Goal: Task Accomplishment & Management: Complete application form

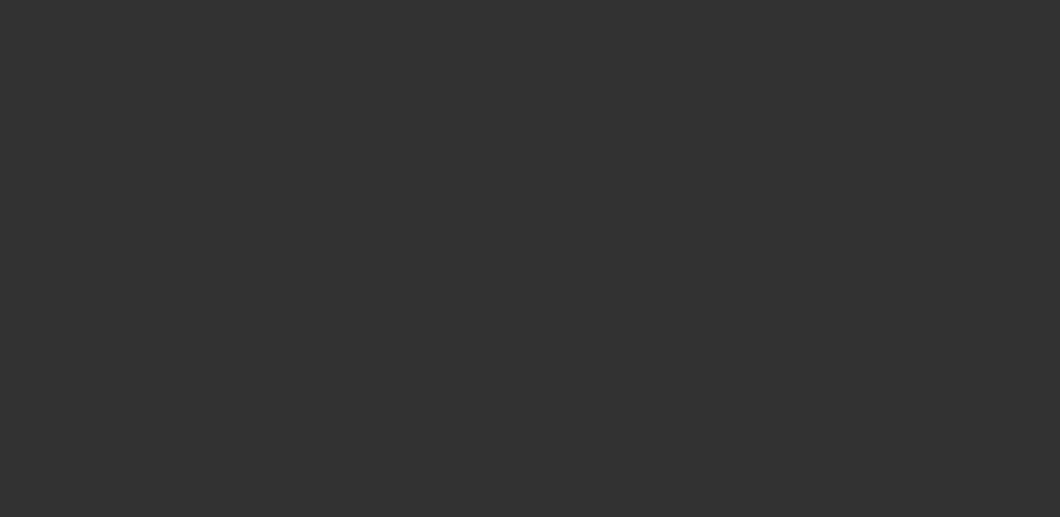
select select "4"
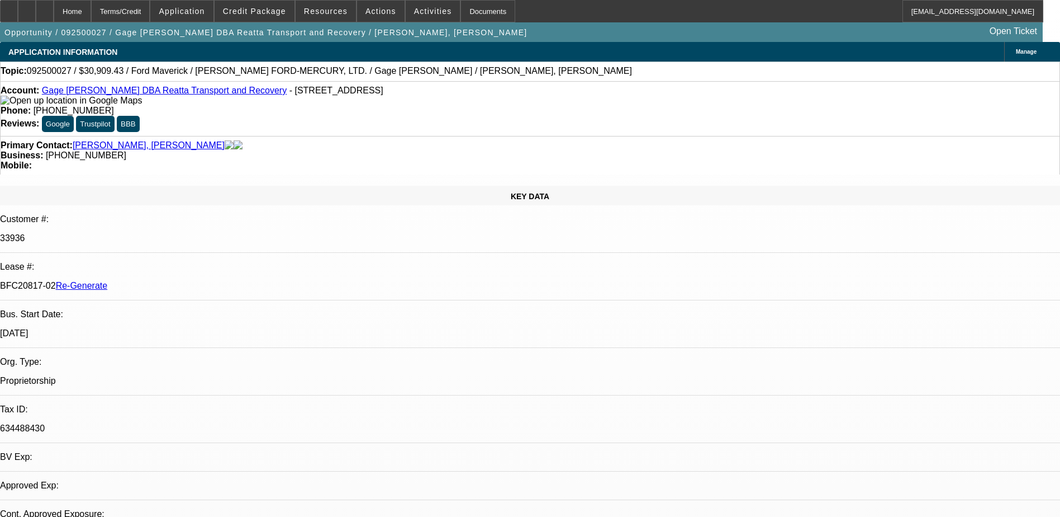
select select "0"
select select "2"
select select "0"
select select "1"
select select "2"
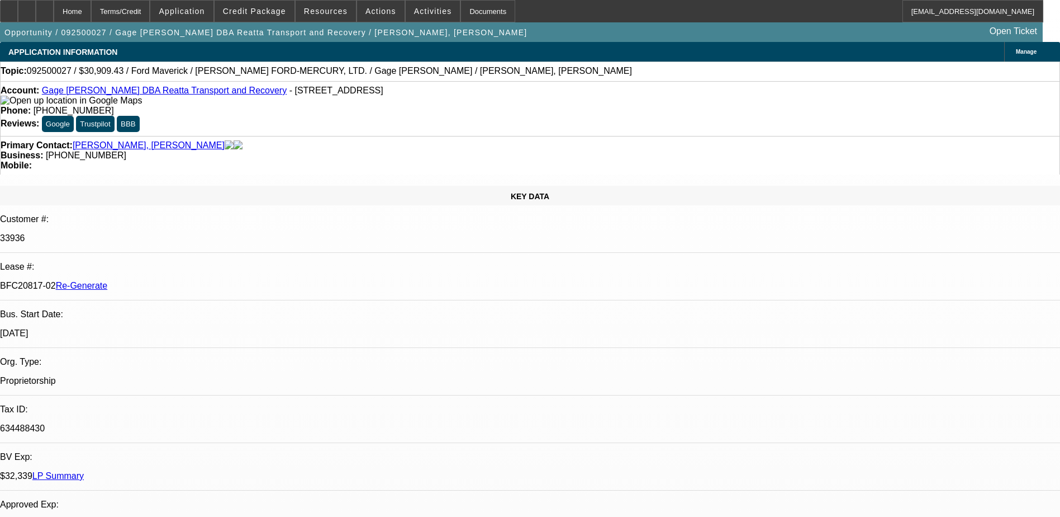
select select "6"
drag, startPoint x: 453, startPoint y: 124, endPoint x: 399, endPoint y: 133, distance: 55.0
click at [399, 136] on div "Primary Contact: Faske, Gage Business: (817) 528-1182 Mobile:" at bounding box center [530, 155] width 1060 height 39
copy span "(817) 528-1182"
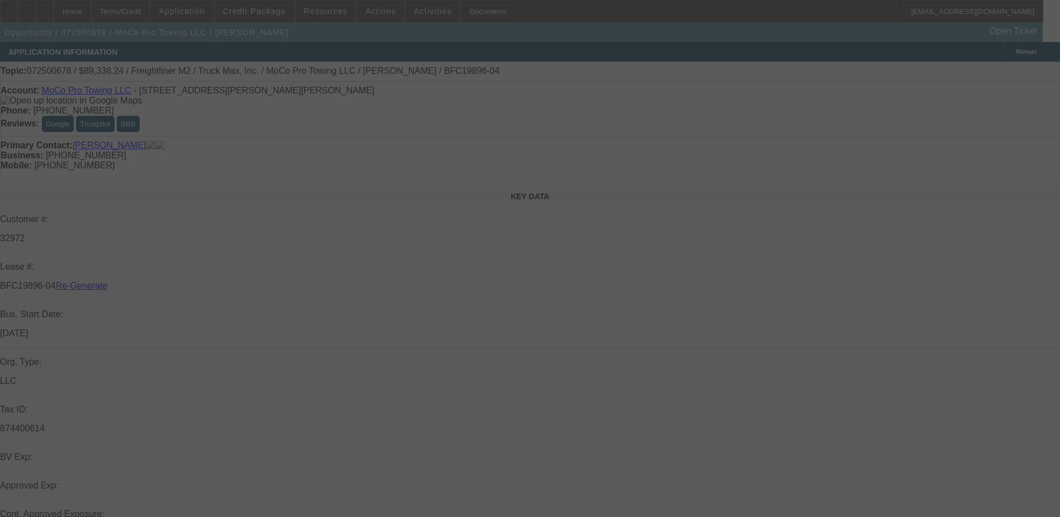
select select "3"
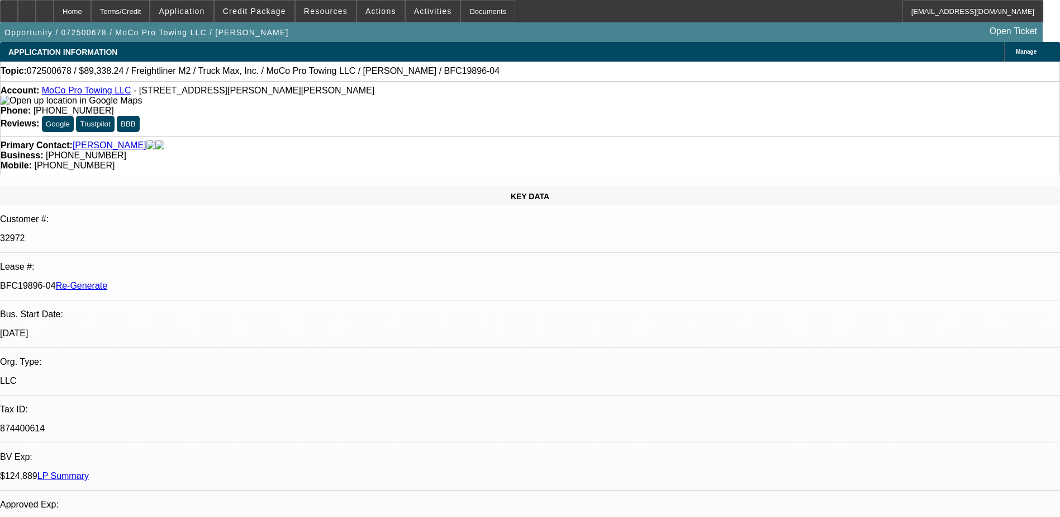
select select "0"
select select "1"
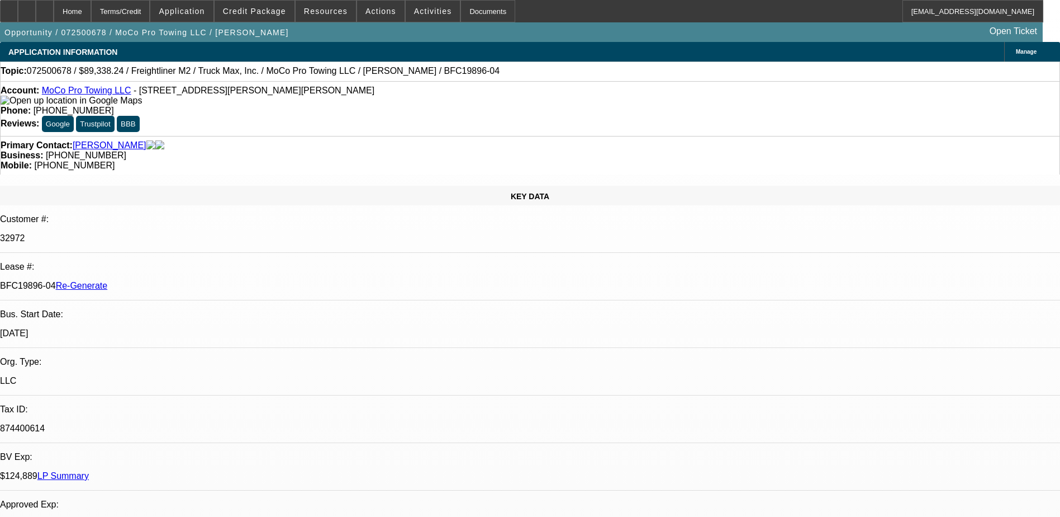
select select "6"
click at [475, 8] on div "Documents" at bounding box center [488, 11] width 55 height 22
click at [421, 17] on span at bounding box center [433, 11] width 55 height 27
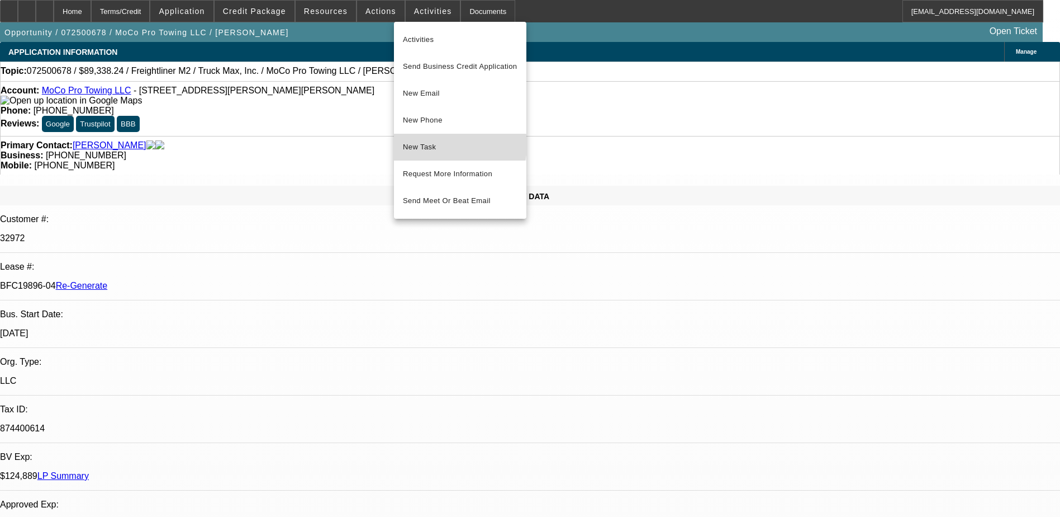
click at [437, 145] on span "New Task" at bounding box center [460, 146] width 115 height 13
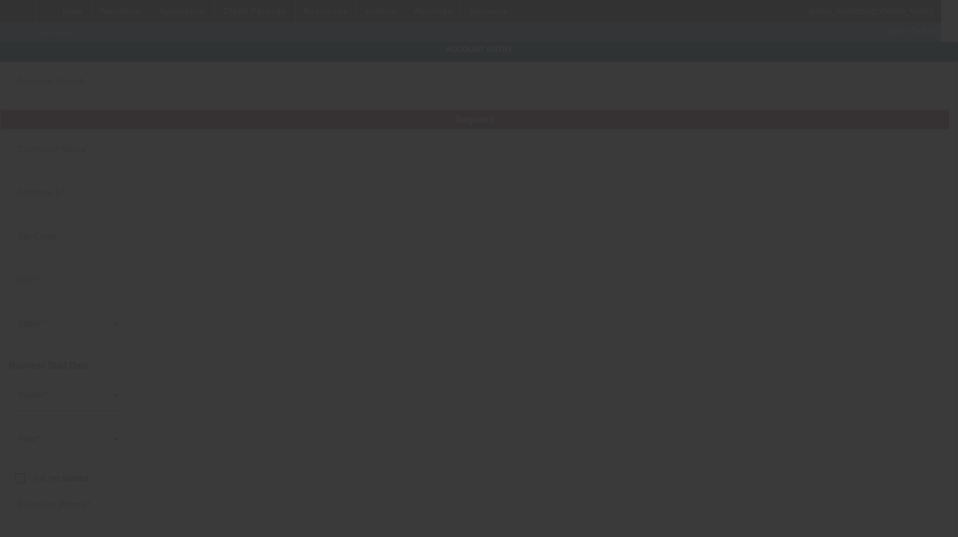
type input "MoCo Pro Towing LLC"
type input "[STREET_ADDRESS][PERSON_NAME]"
type input "27325"
type input "Robbins"
type input "(919) 292-0349"
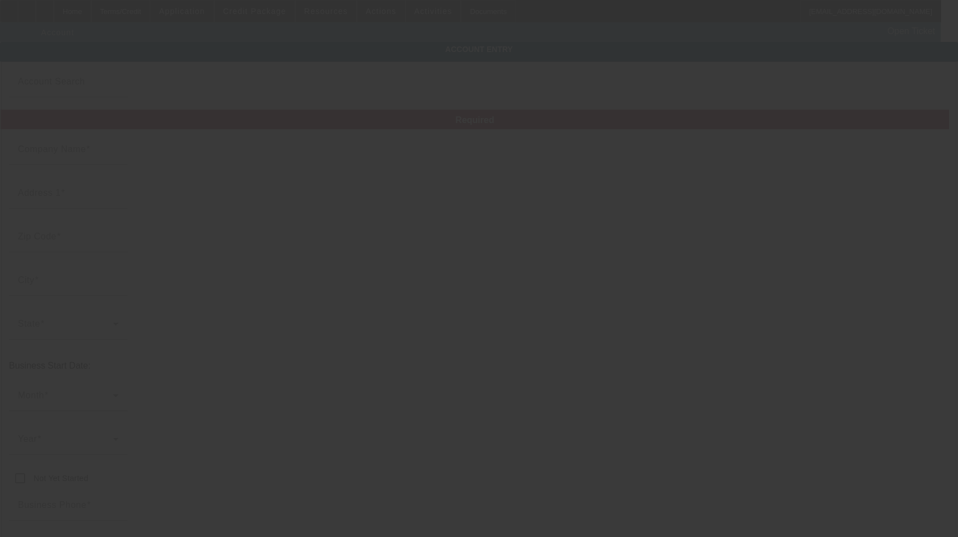
type input "mocoprotowing@yahoo.com"
type input "Moore"
type input "874400614"
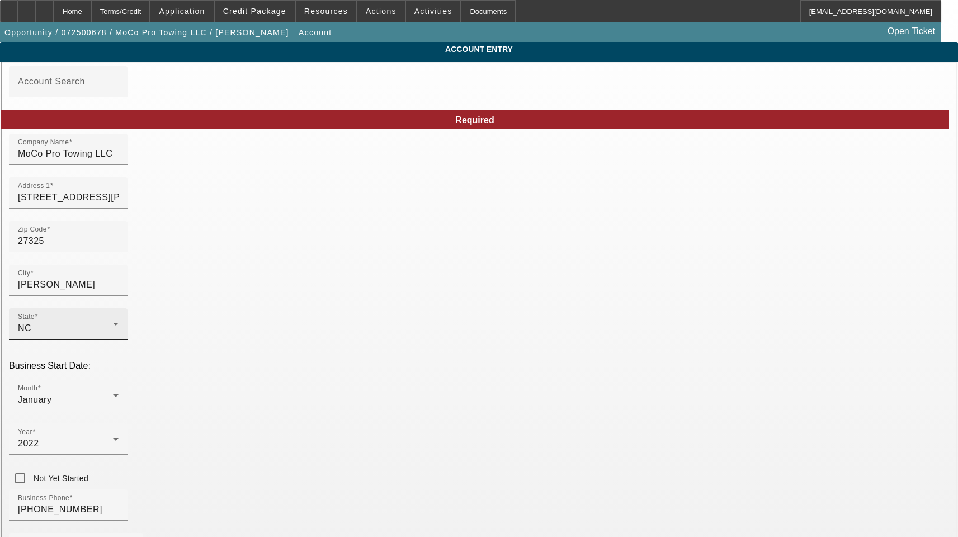
type input "7/29/2025"
drag, startPoint x: 265, startPoint y: 162, endPoint x: -15, endPoint y: 136, distance: 280.6
click at [0, 136] on html "Home Terms/Credit Application Credit Package Resources Actions Activities Docum…" at bounding box center [479, 268] width 958 height 537
paste input "04"
type input "MoCo Pro Towing LLC"
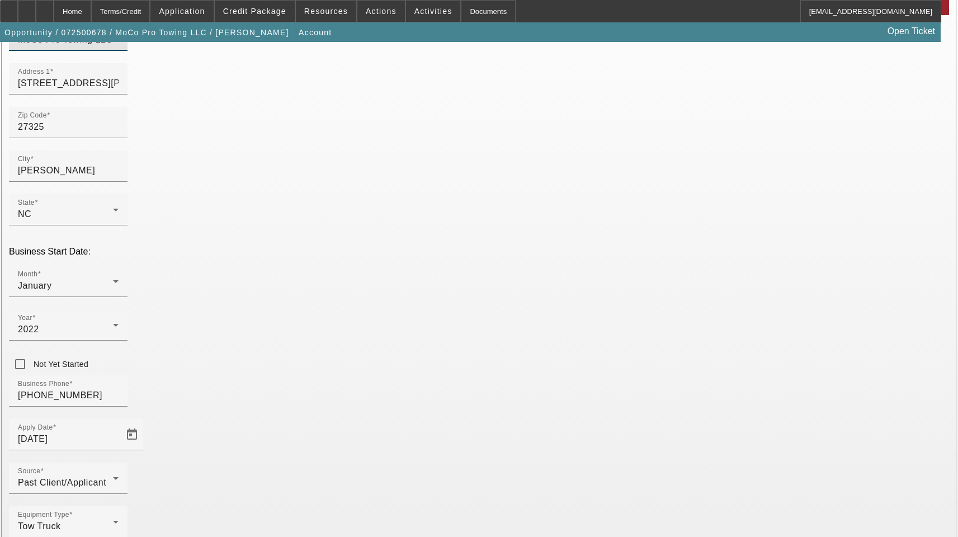
scroll to position [122, 0]
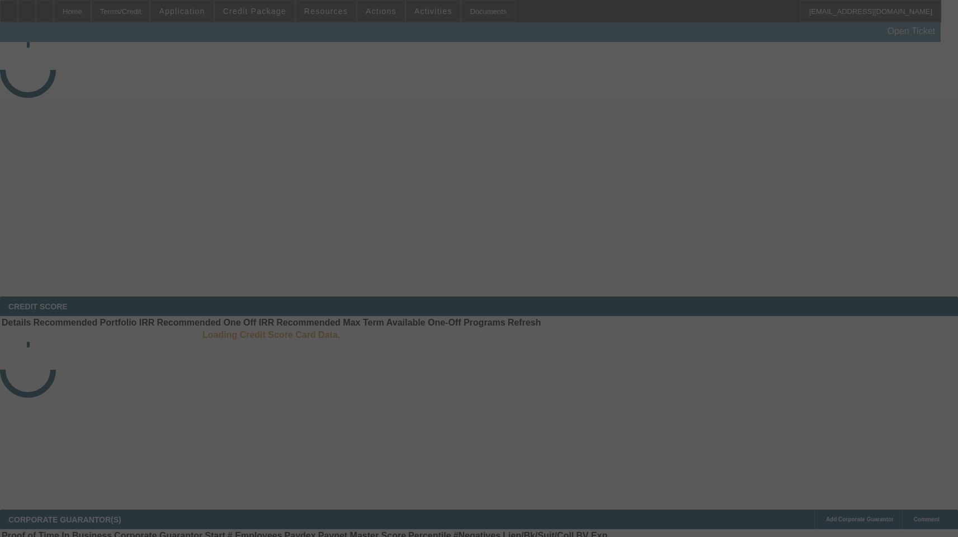
select select "3"
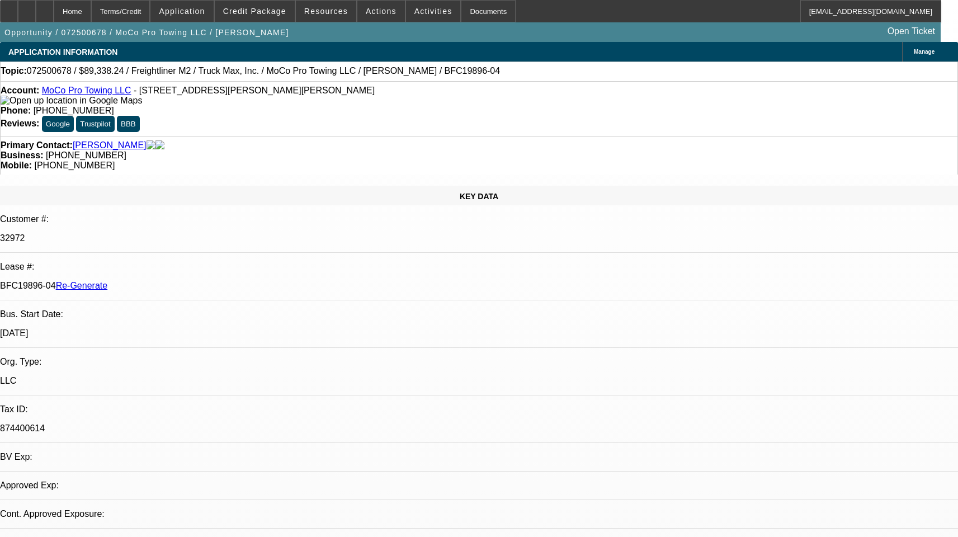
select select "0"
select select "1"
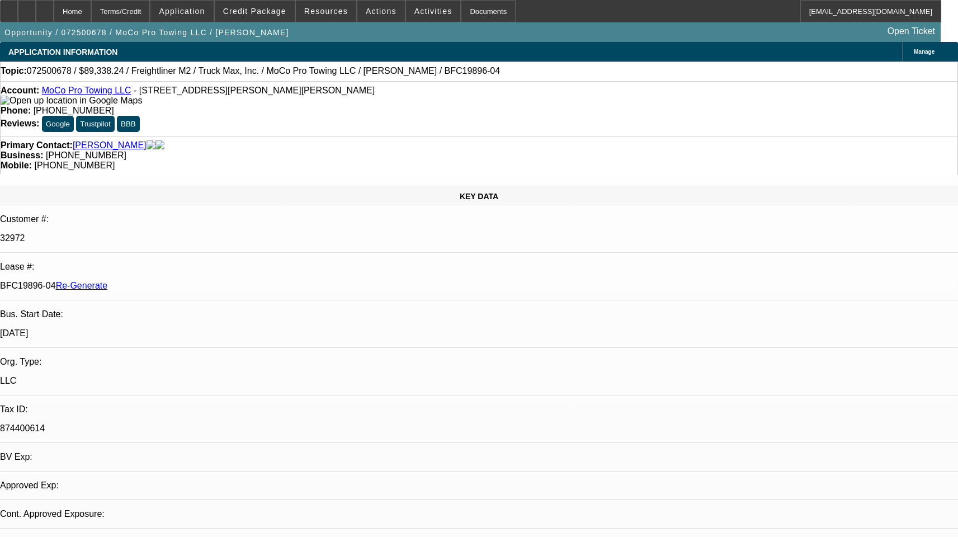
select select "6"
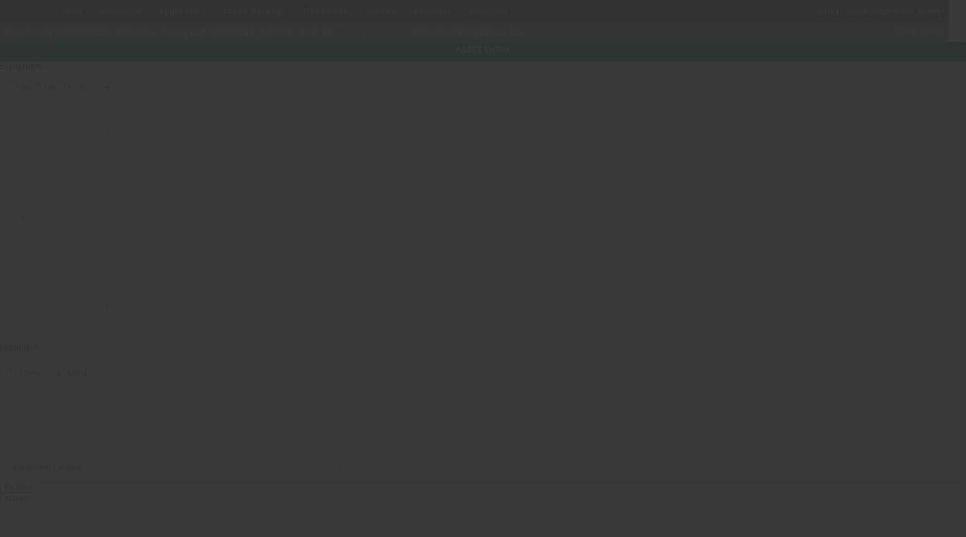
type input "1FVACWFC7NHND3701"
type input "Freightliner"
type input "M2"
radio input "true"
type input "262 Claude Rd"
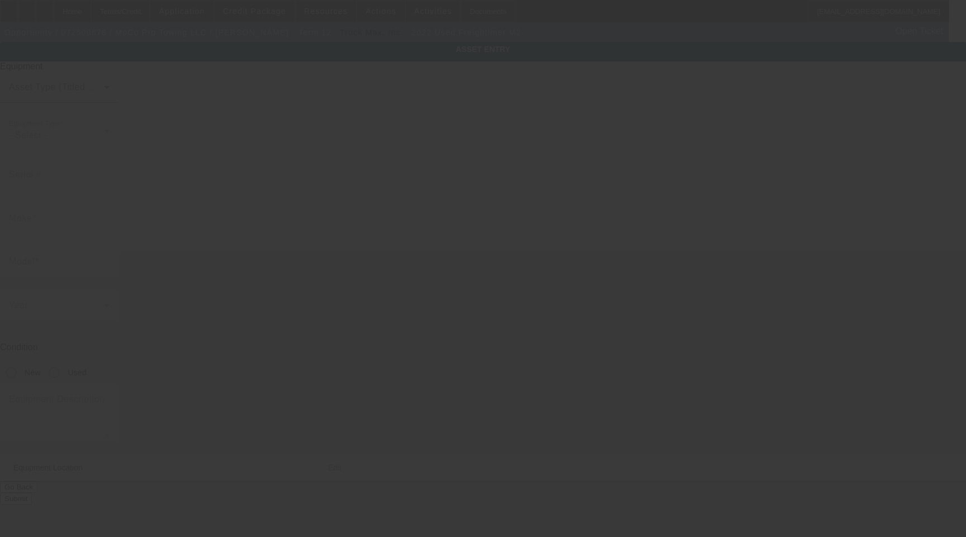
type input "Robbins"
type input "27325"
type input "Moore"
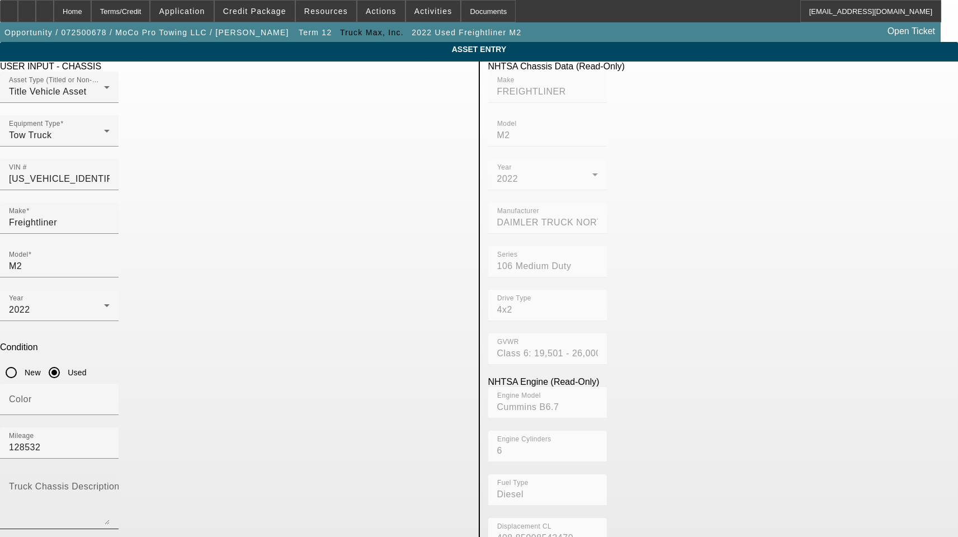
click at [260, 481] on mat-label "Truck Chassis Description (Describe the truck chassis only)" at bounding box center [135, 486] width 252 height 10
click at [110, 484] on textarea "Truck Chassis Description (Describe the truck chassis only)" at bounding box center [59, 504] width 101 height 40
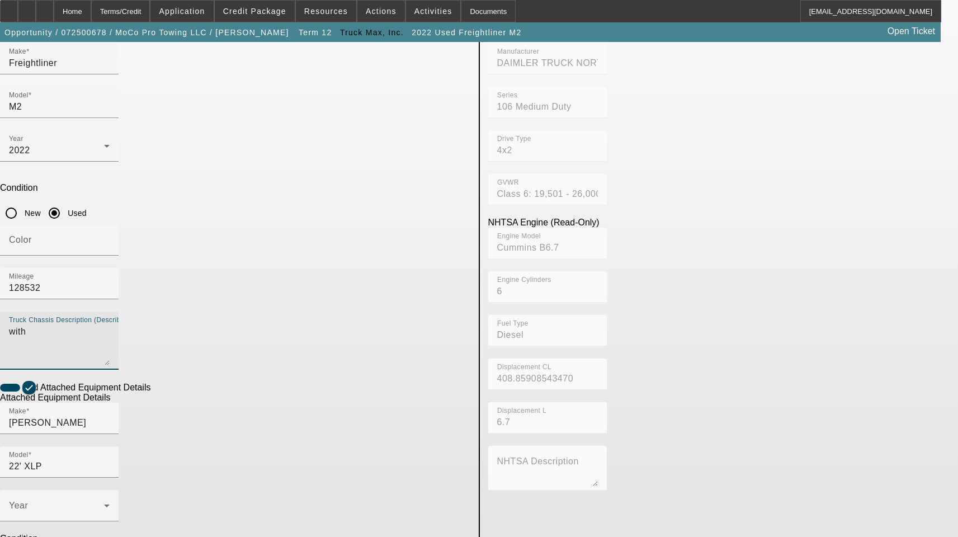
scroll to position [168, 0]
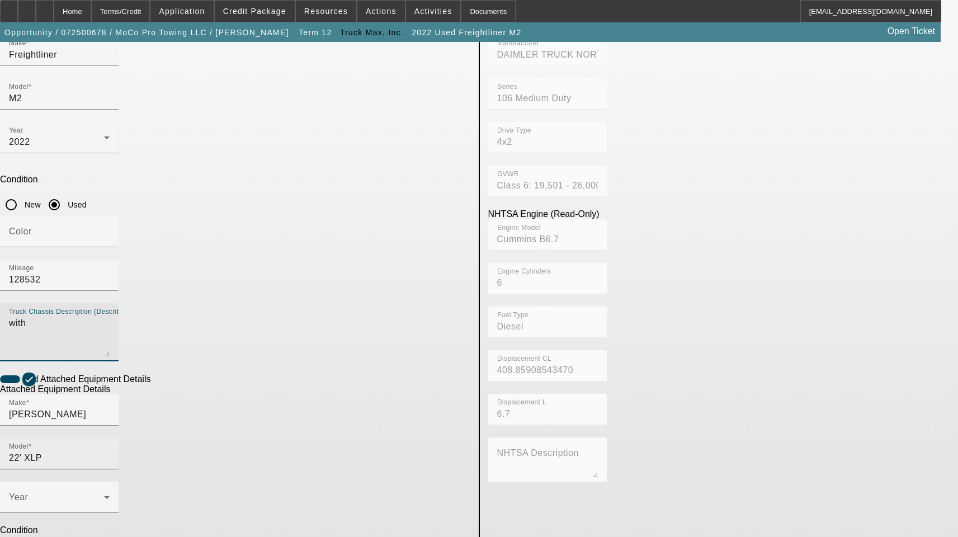
type textarea "with"
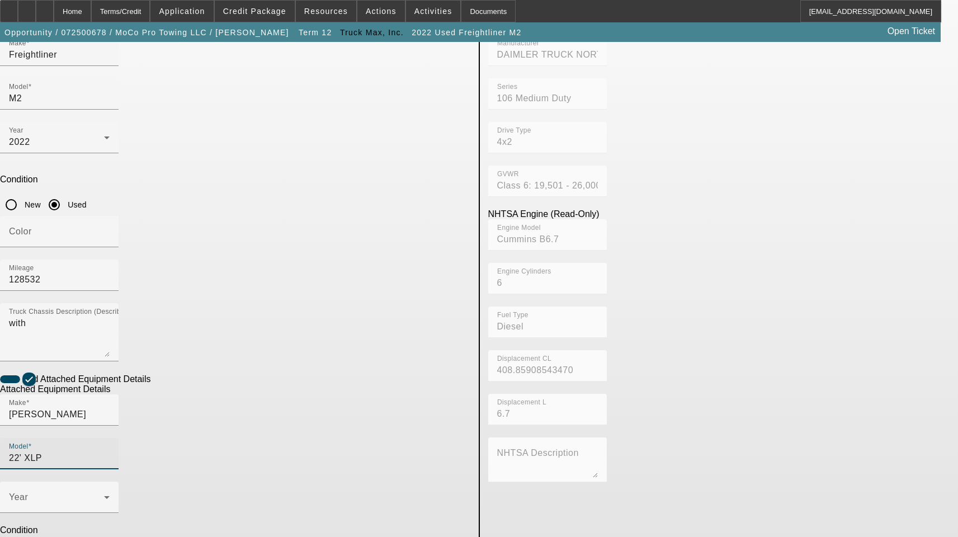
click at [110, 451] on input "22' XLP" at bounding box center [59, 457] width 101 height 13
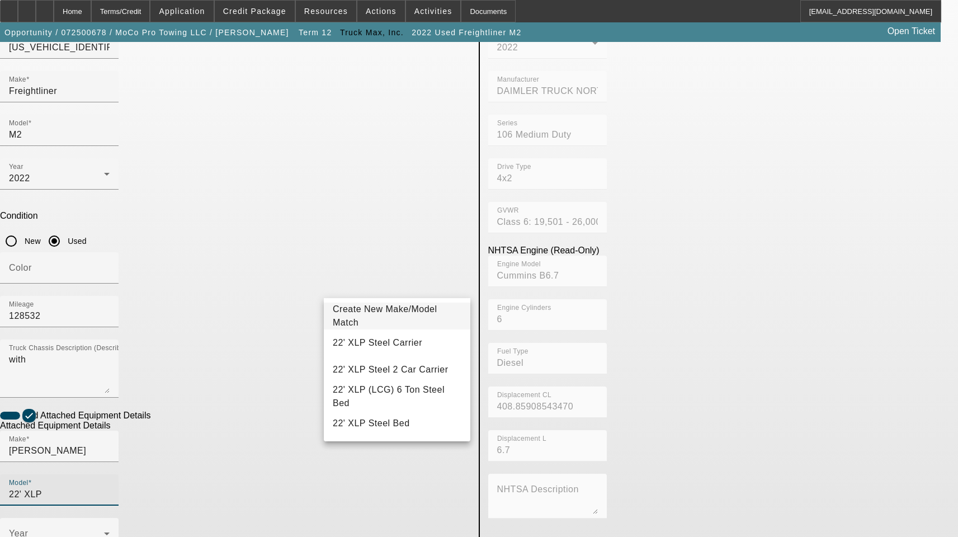
scroll to position [112, 0]
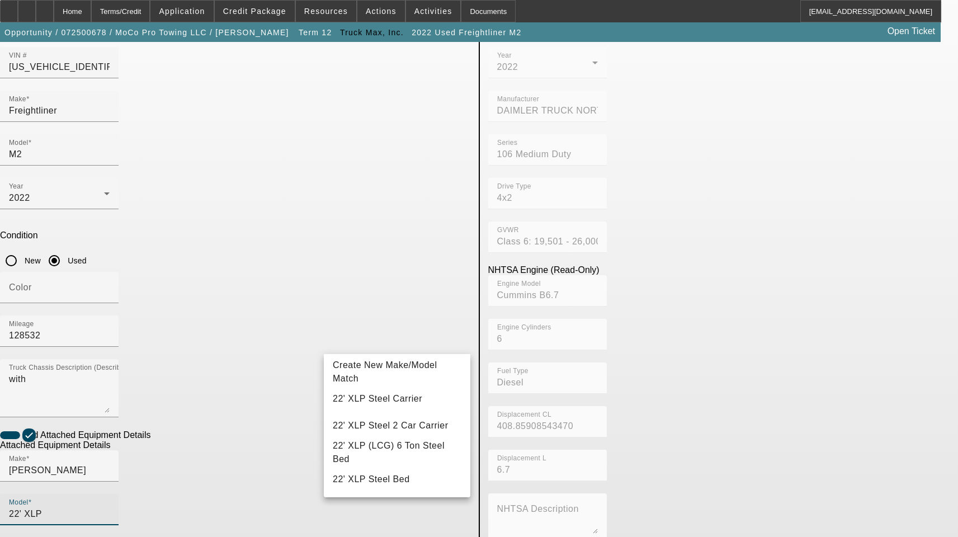
type input "22' XLP"
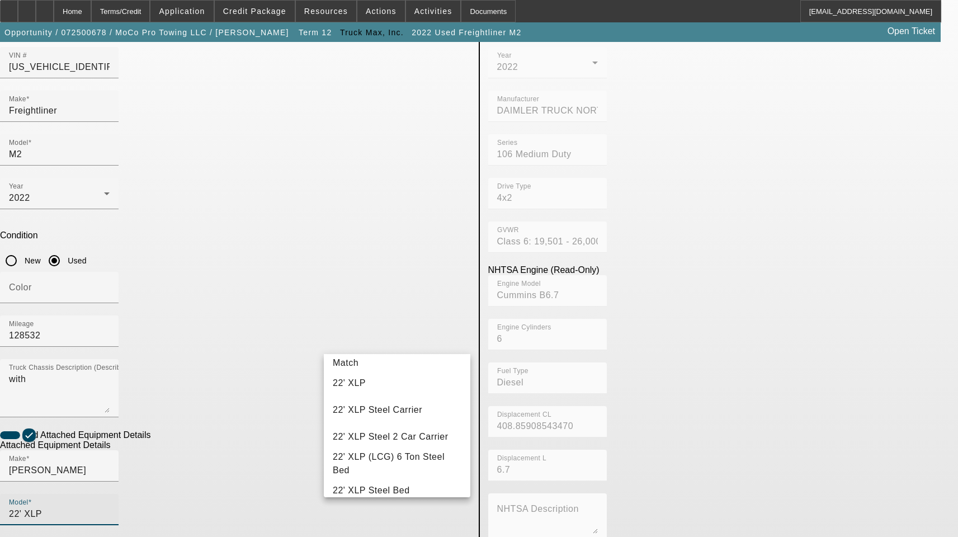
scroll to position [0, 0]
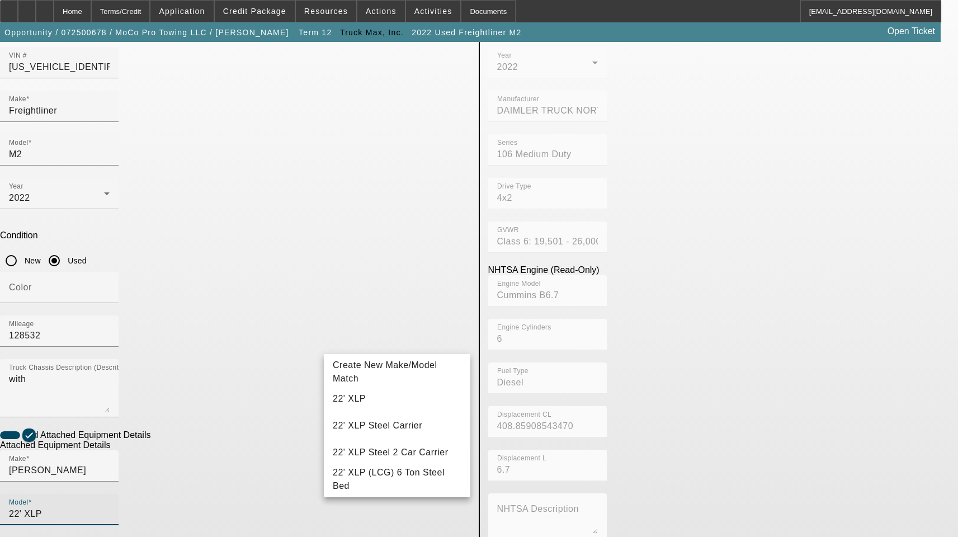
click at [368, 400] on mat-option "22' XLP" at bounding box center [397, 398] width 146 height 27
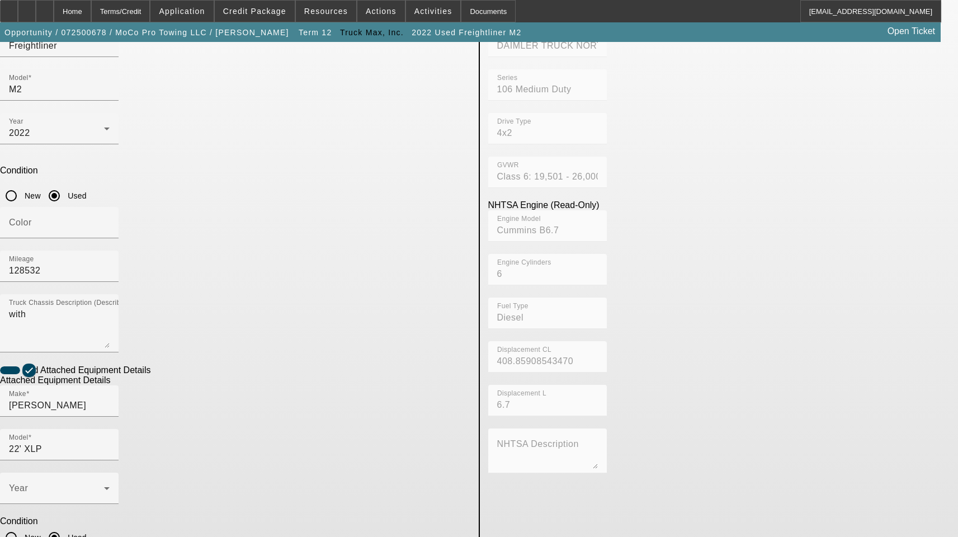
scroll to position [183, 0]
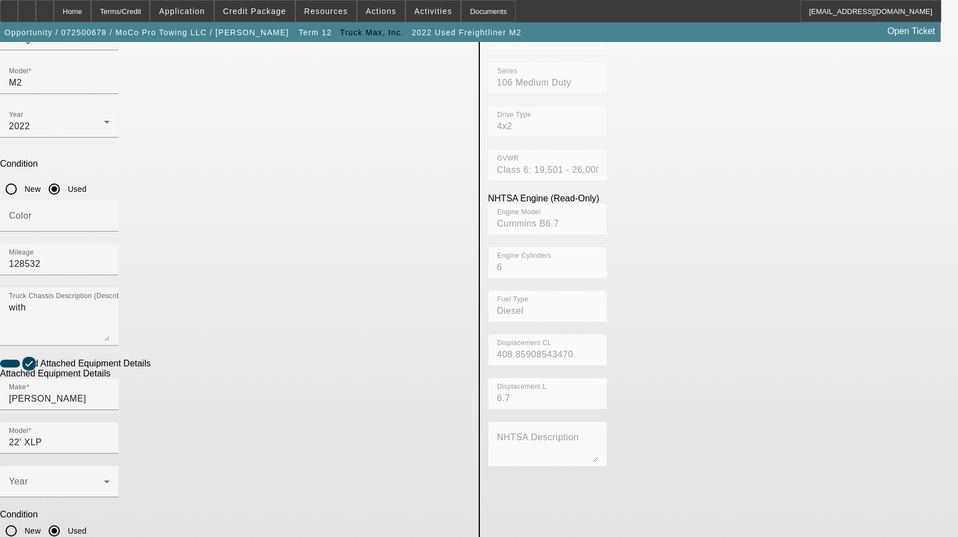
type textarea "Includes All Accessories, Attachments and Options"
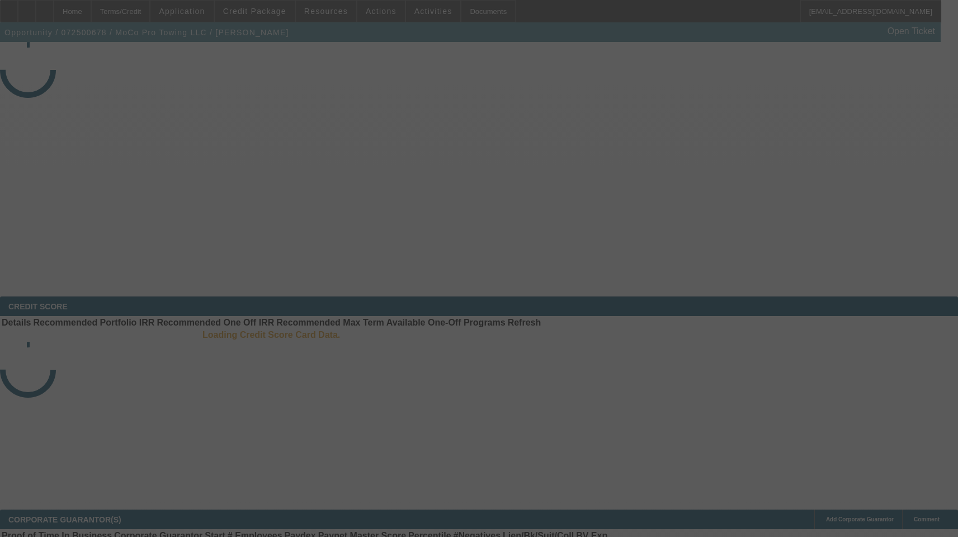
select select "3"
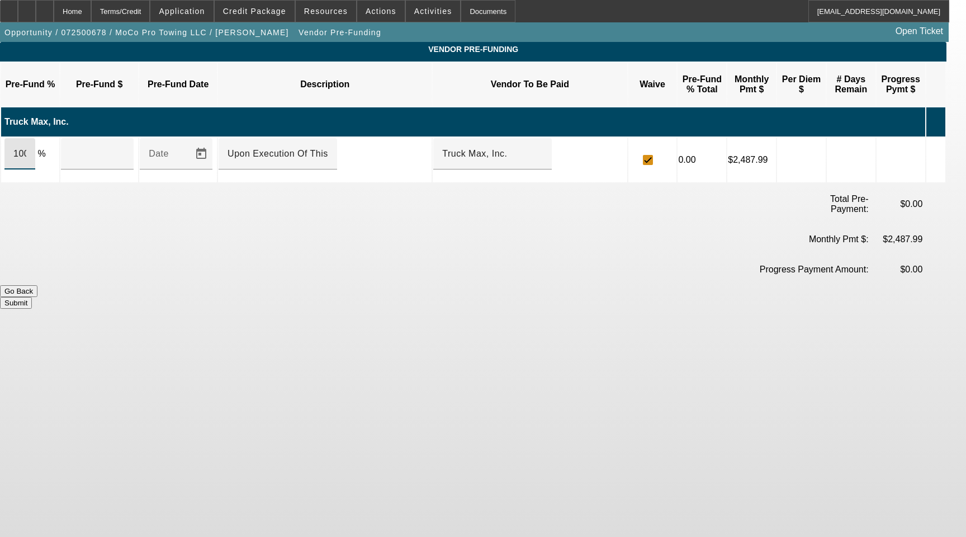
click at [26, 147] on input "100" at bounding box center [19, 153] width 13 height 13
type input "$89,338.24"
click at [32, 297] on button "Submit" at bounding box center [16, 303] width 32 height 12
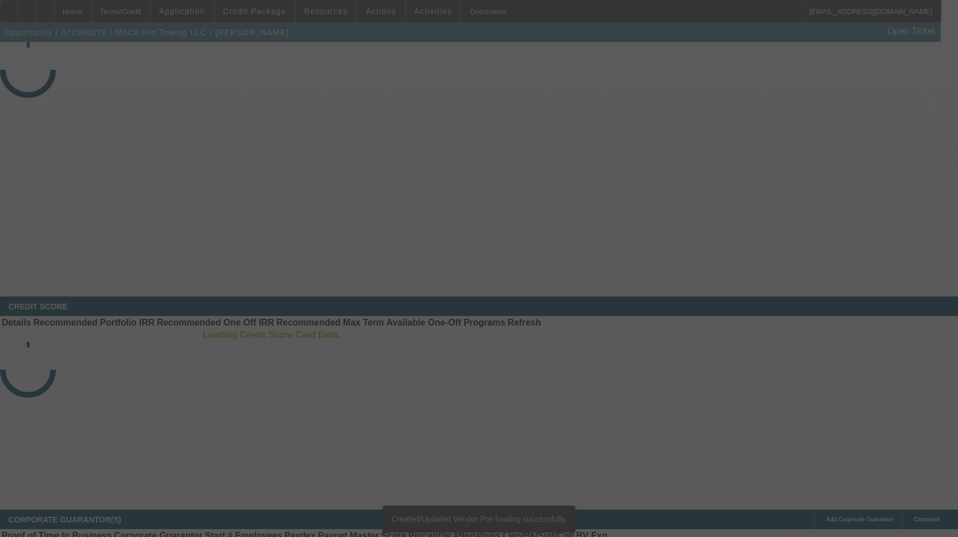
select select "3"
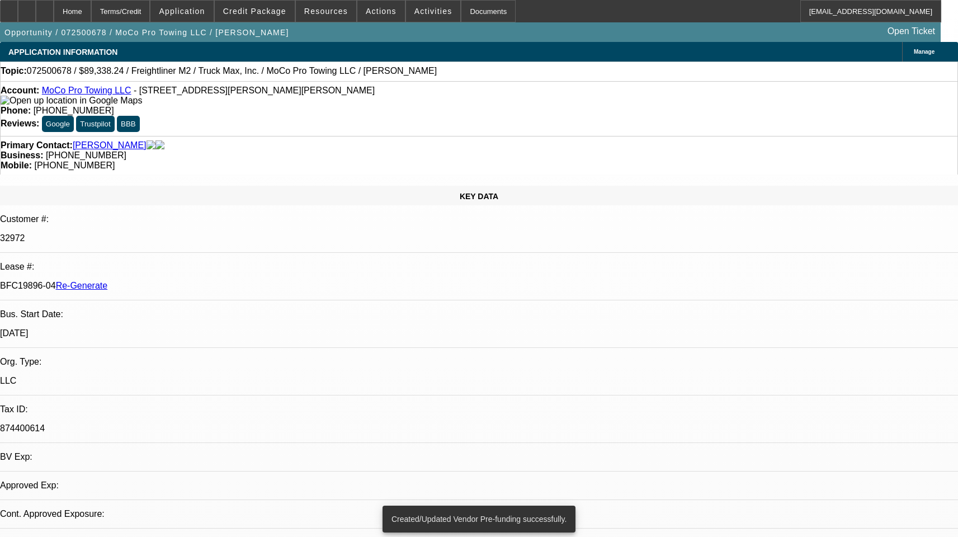
select select "0"
select select "1"
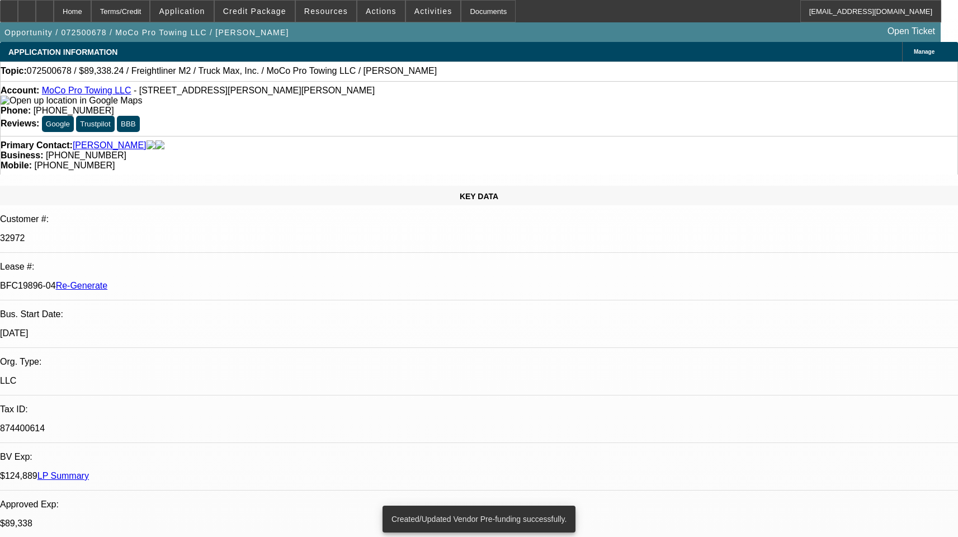
select select "6"
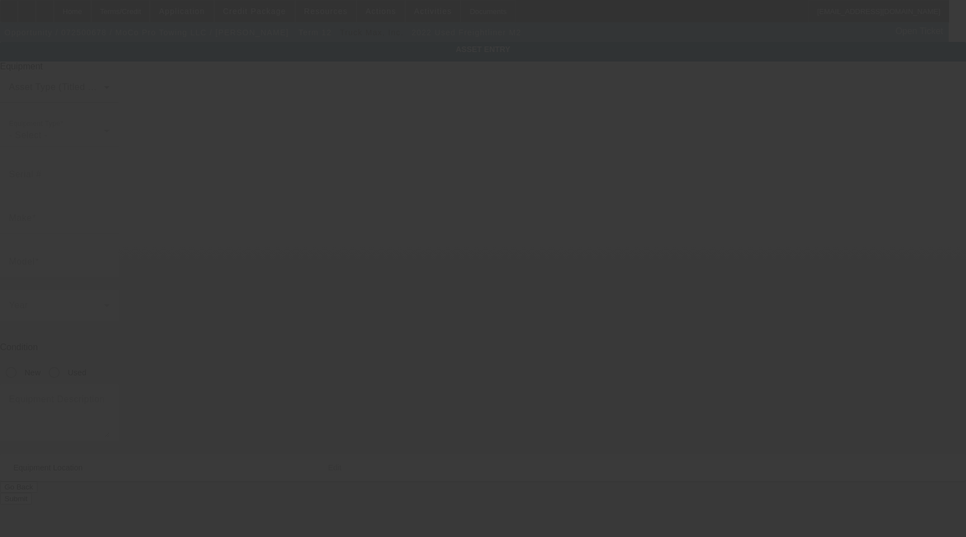
type input "1FVACWFC7NHND3701"
type input "Freightliner"
type input "M2"
radio input "true"
type textarea "with"
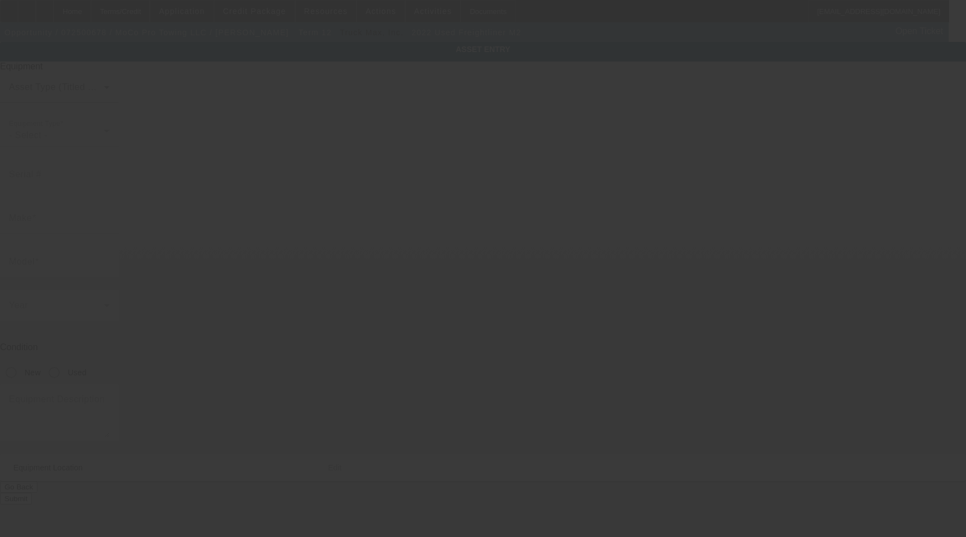
type input "262 Claude Rd"
type input "Robbins"
type input "27325"
type input "Moore"
type input "[US_VEHICLE_IDENTIFICATION_NUMBER]"
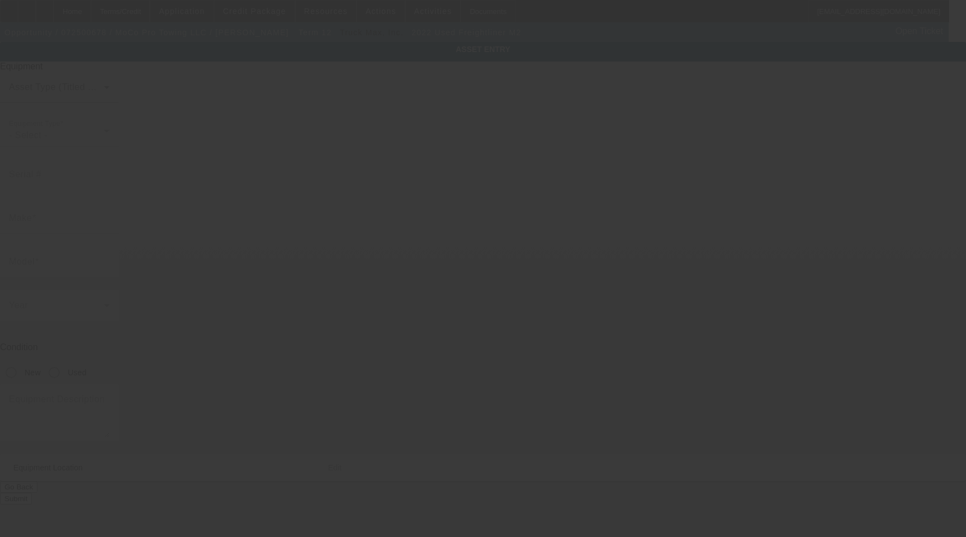
type input "Freightliner"
type input "M2"
radio input "true"
type textarea "with"
type input "[STREET_ADDRESS][PERSON_NAME]"
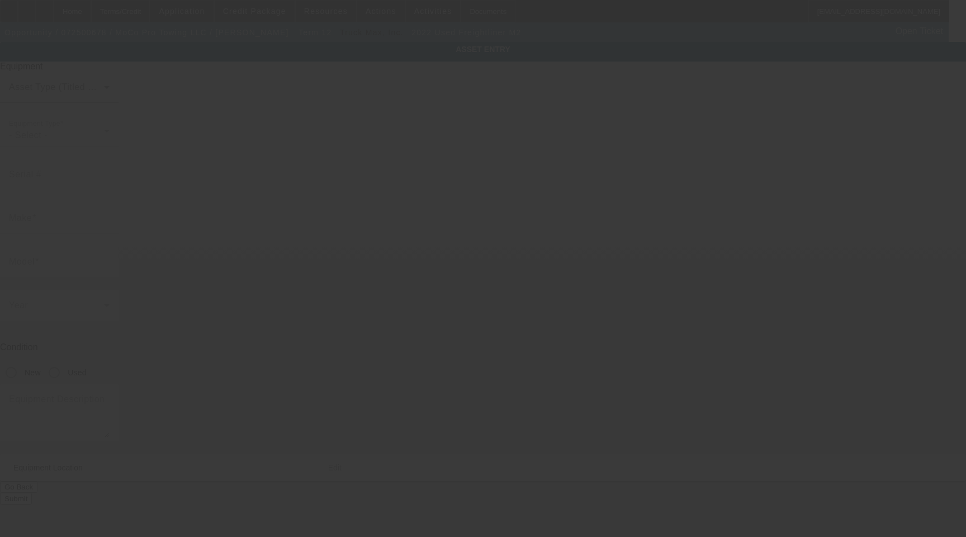
type input "[PERSON_NAME]"
type input "27325"
type input "[PERSON_NAME]"
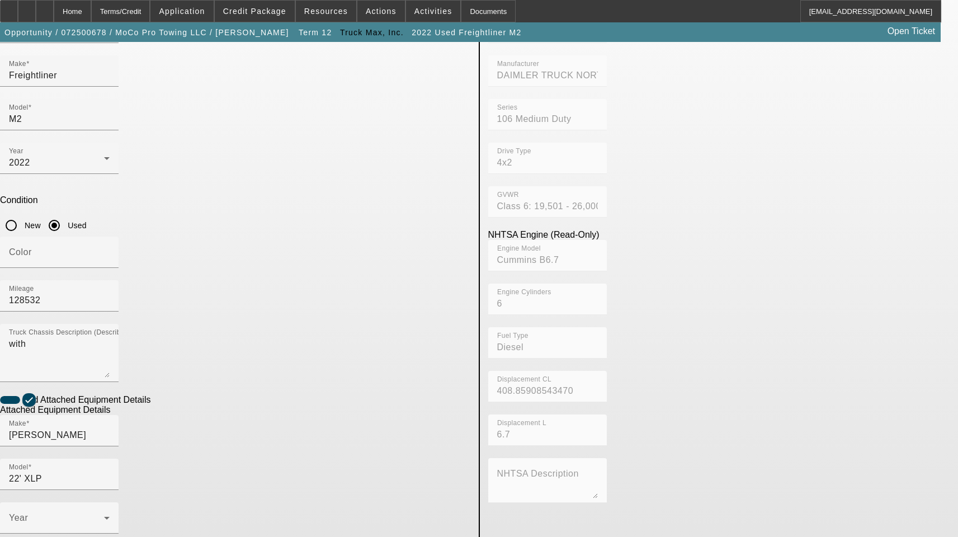
scroll to position [183, 0]
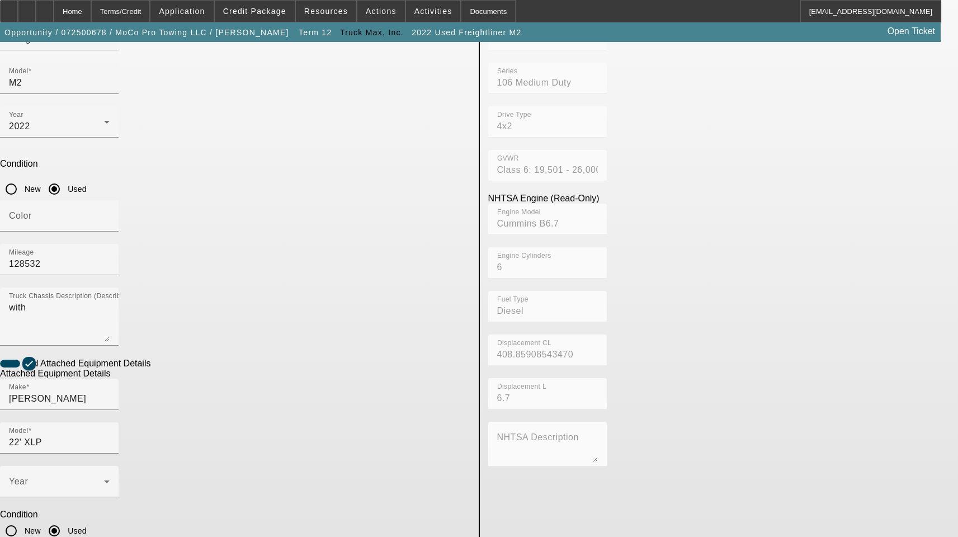
drag, startPoint x: 244, startPoint y: 519, endPoint x: 59, endPoint y: 520, distance: 185.6
click at [60, 520] on app-asset-collateral-manage "ASSET ENTRY Delete asset USER INPUT - CHASSIS Asset Type (Titled or Non-Titled)…" at bounding box center [479, 368] width 958 height 1019
paste input "801C Lee Ave"
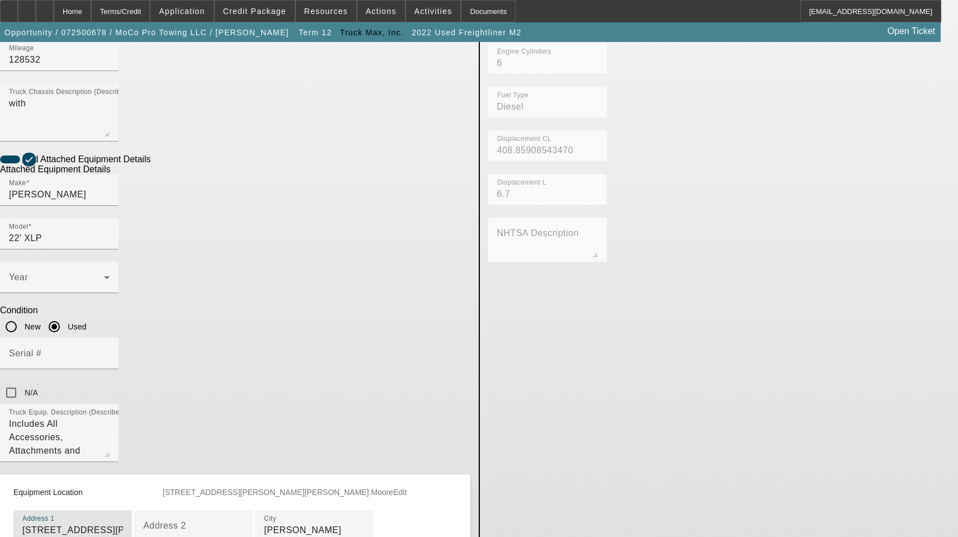
scroll to position [407, 0]
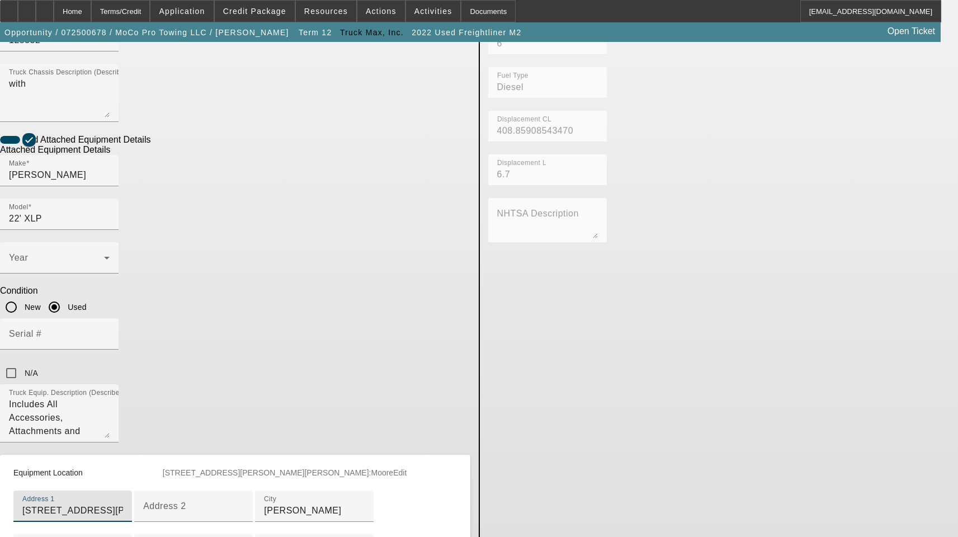
type input "2801C Lee Ave"
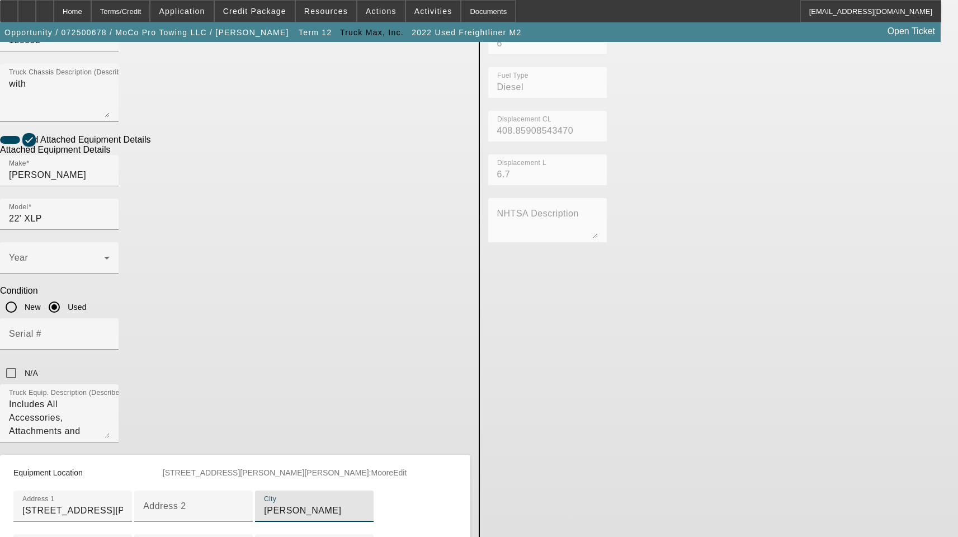
drag, startPoint x: 251, startPoint y: 387, endPoint x: 74, endPoint y: 386, distance: 176.6
click at [74, 386] on app-asset-collateral-manage "ASSET ENTRY Delete asset USER INPUT - CHASSIS Asset Type (Titled or Non-Titled)…" at bounding box center [479, 144] width 958 height 1019
paste input "Sanford"
type input "Sanford"
drag, startPoint x: 229, startPoint y: 473, endPoint x: 43, endPoint y: 473, distance: 185.6
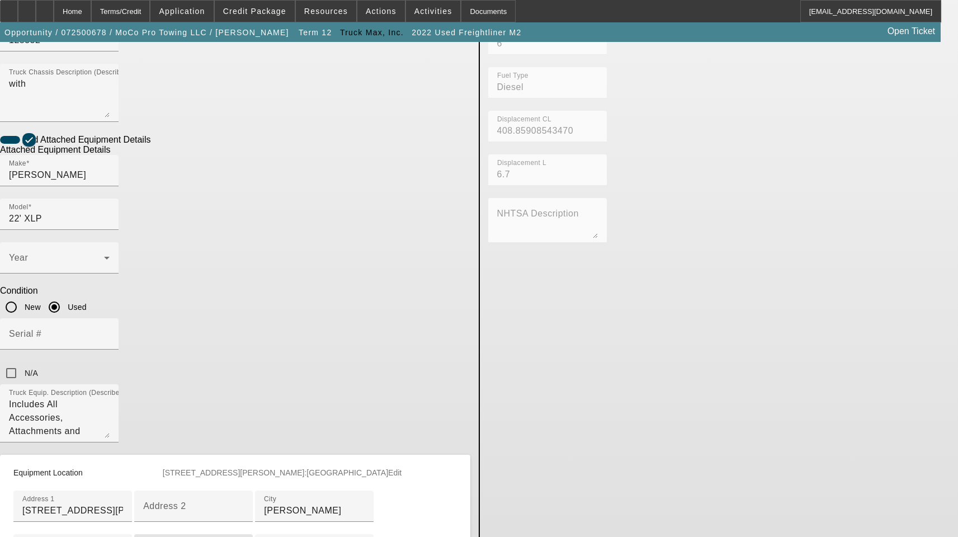
click at [45, 473] on app-asset-collateral-manage "ASSET ENTRY Delete asset USER INPUT - CHASSIS Asset Type (Titled or Non-Titled)…" at bounding box center [479, 144] width 958 height 1019
type input "27332"
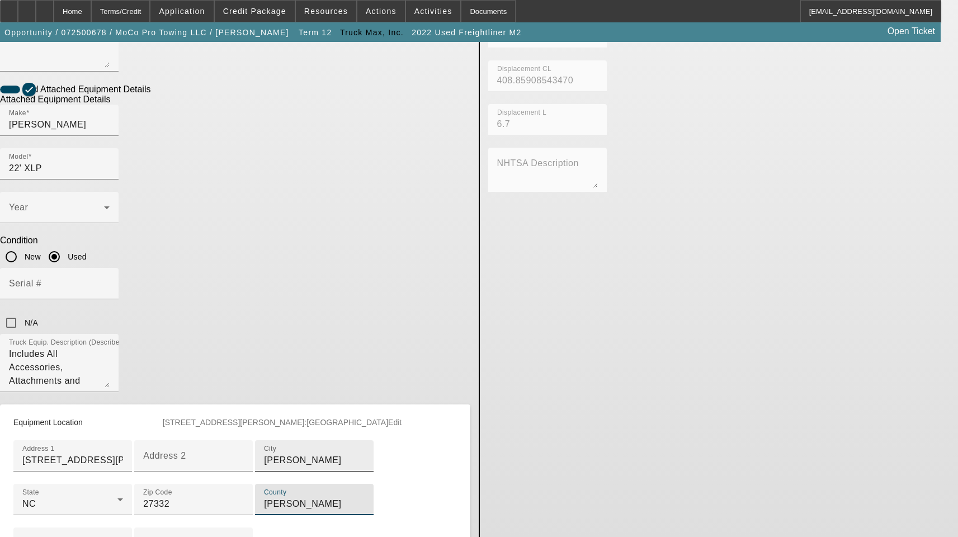
scroll to position [566, 0]
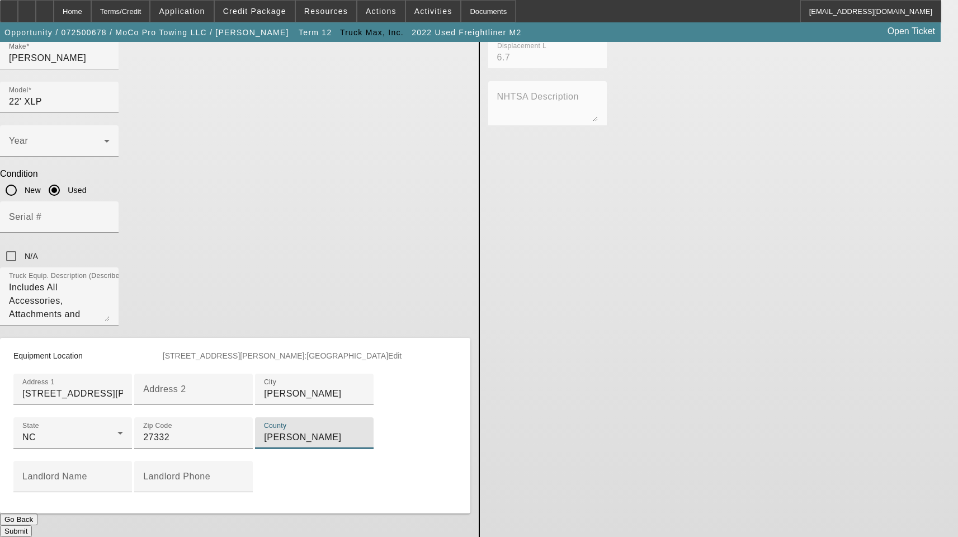
type input "Lee"
click at [32, 525] on button "Submit" at bounding box center [16, 531] width 32 height 12
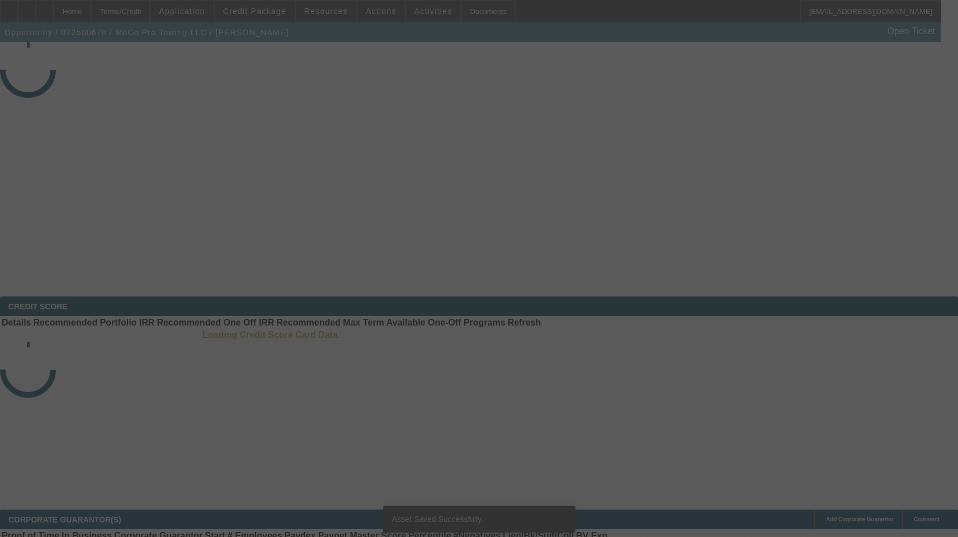
select select "3"
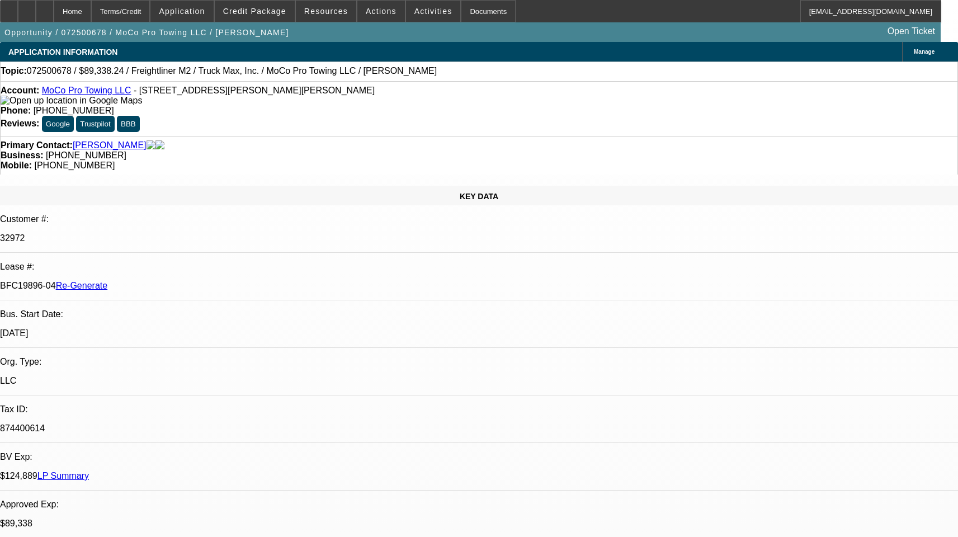
select select "0"
select select "1"
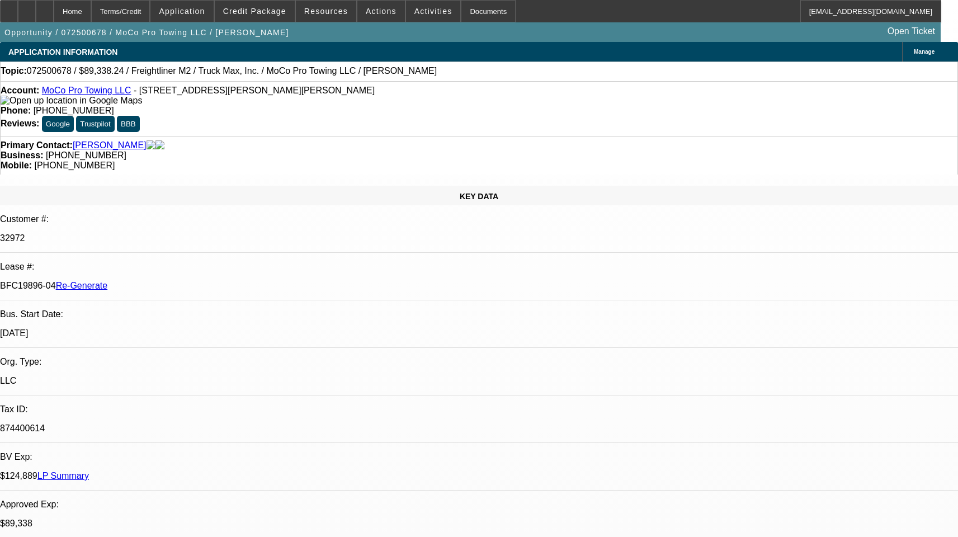
select select "6"
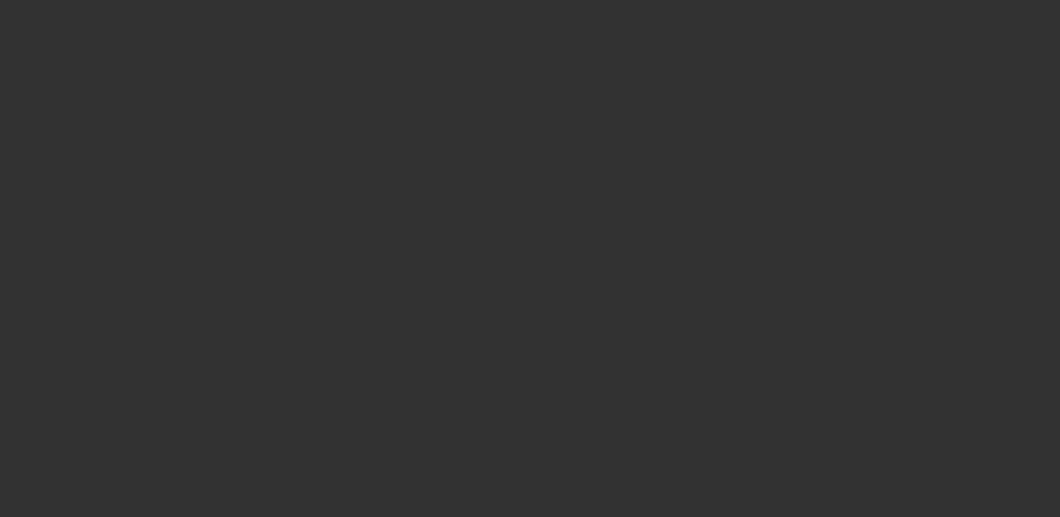
select select "4"
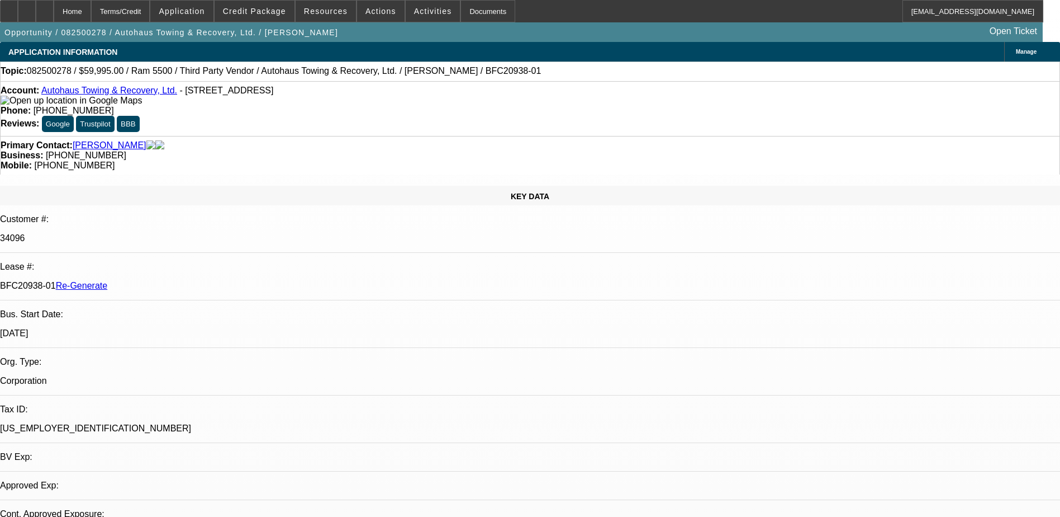
select select "0"
select select "1"
select select "2"
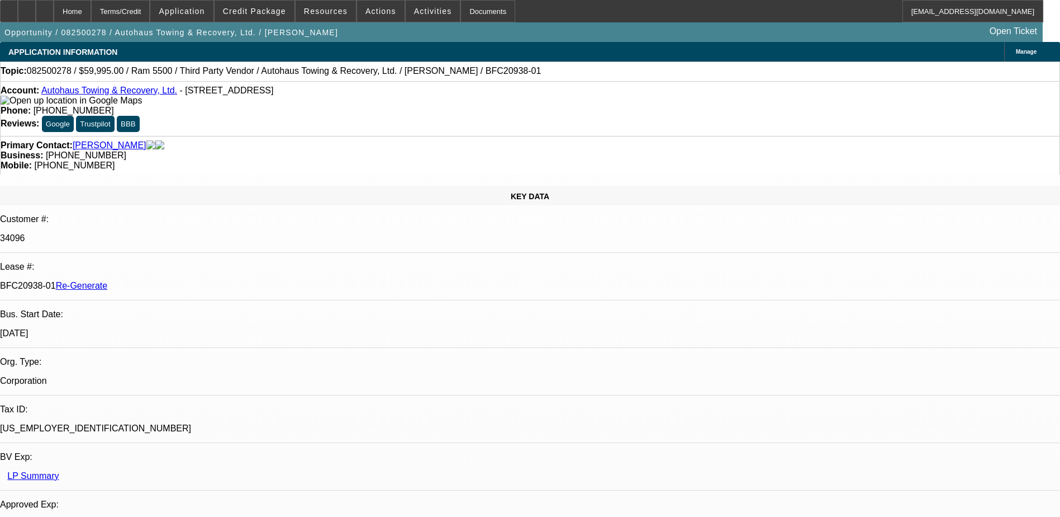
select select "6"
click at [461, 10] on div "Documents" at bounding box center [488, 11] width 55 height 22
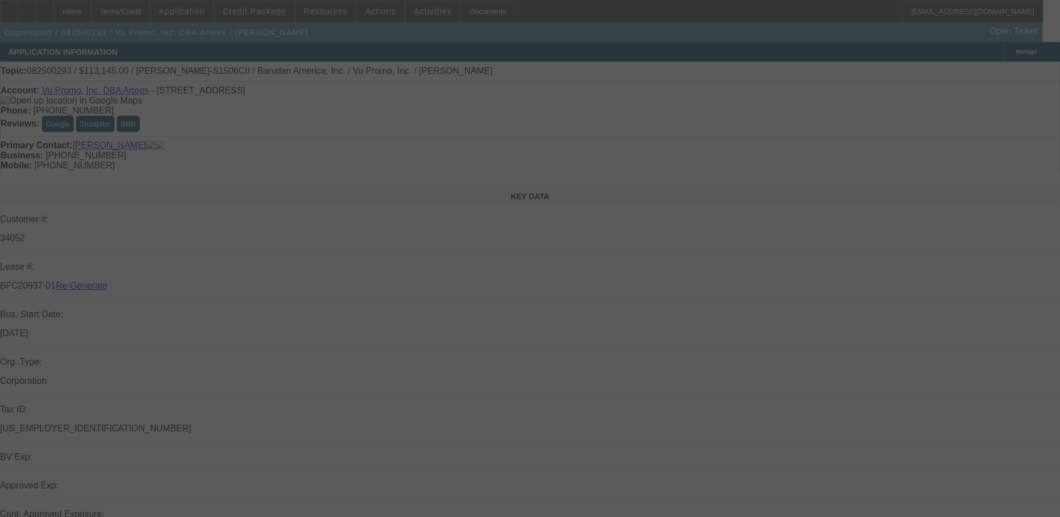
select select "3"
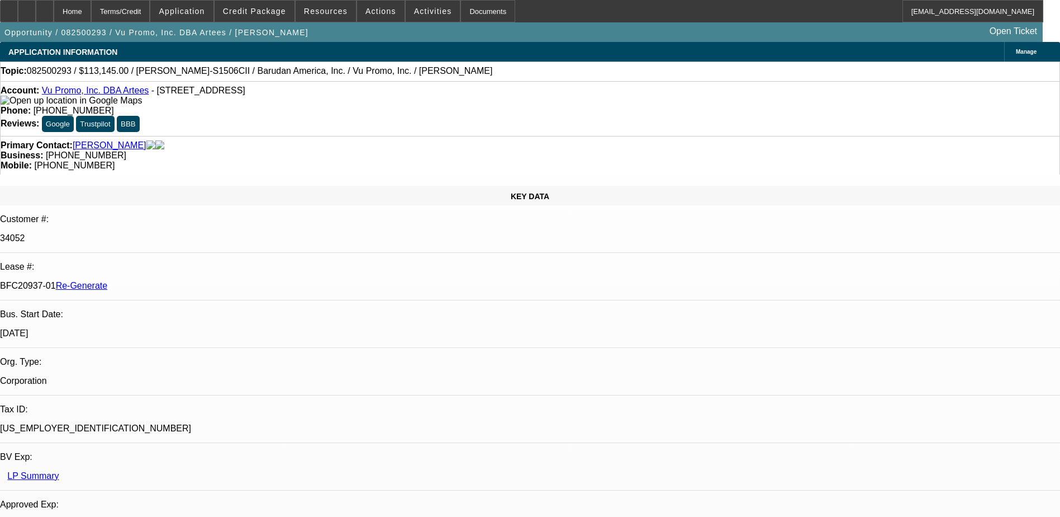
select select "0"
select select "2"
select select "0.1"
select select "1"
select select "2"
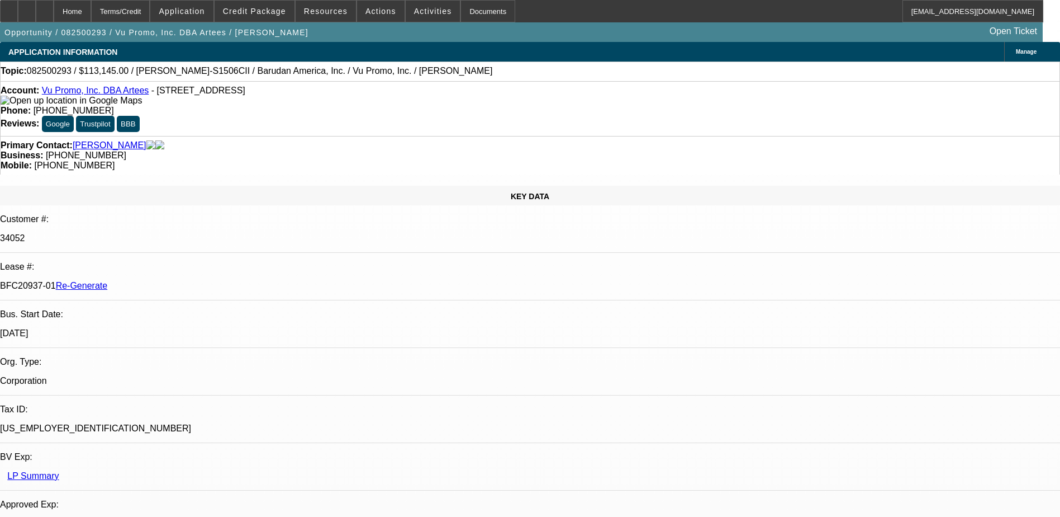
select select "4"
click at [466, 15] on div "Documents" at bounding box center [488, 11] width 55 height 22
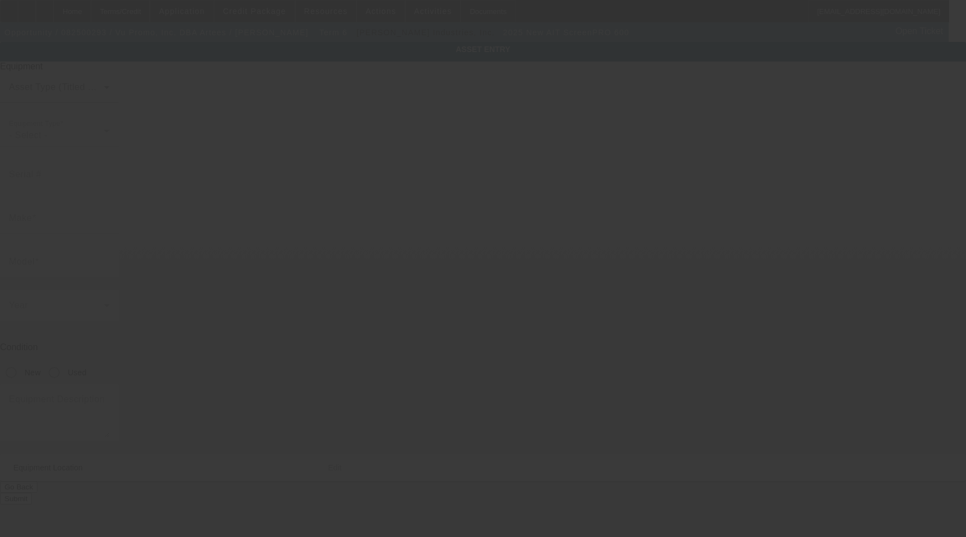
type input "AIT"
type input "ScreenPRO 600"
radio input "true"
type textarea "CTS Unit with High Output Exposure System with (1) Pusher Frame and All Crating"
type input "[STREET_ADDRESS]"
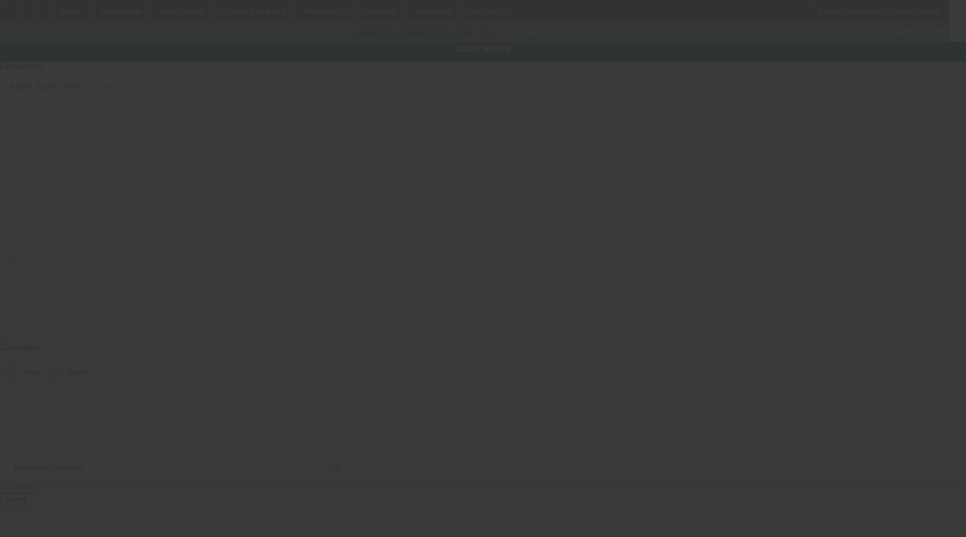
type input "[MEDICAL_DATA]"
type input "33166"
type input "Miami-Dade"
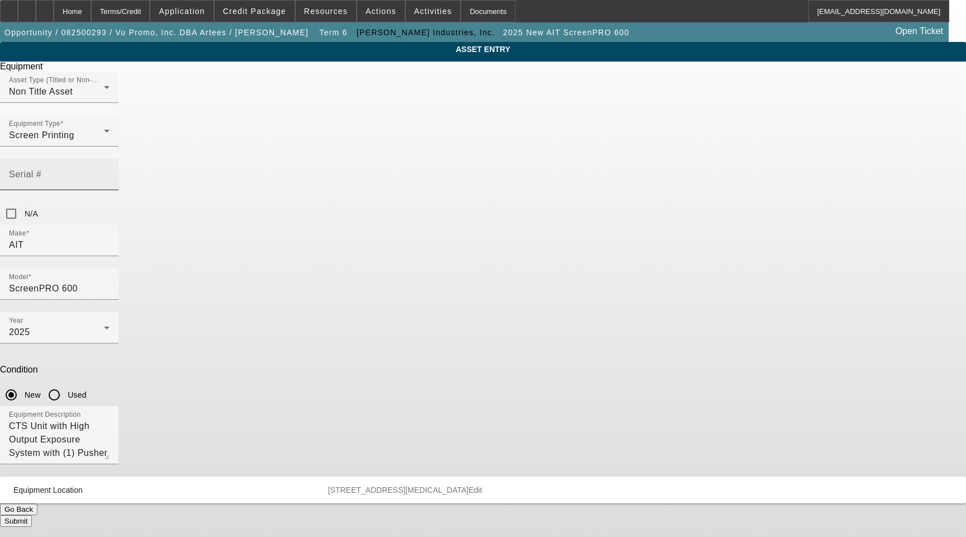
click at [41, 169] on mat-label "Serial #" at bounding box center [25, 174] width 32 height 10
click at [110, 172] on input "Serial #" at bounding box center [59, 178] width 101 height 13
paste input "41312503063"
type input "41312503063"
click at [32, 515] on button "Submit" at bounding box center [16, 521] width 32 height 12
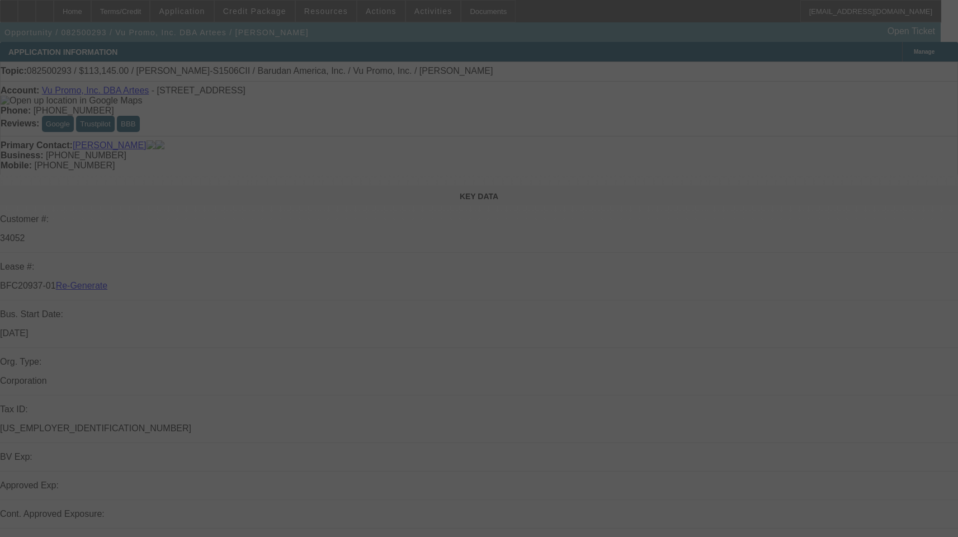
select select "3"
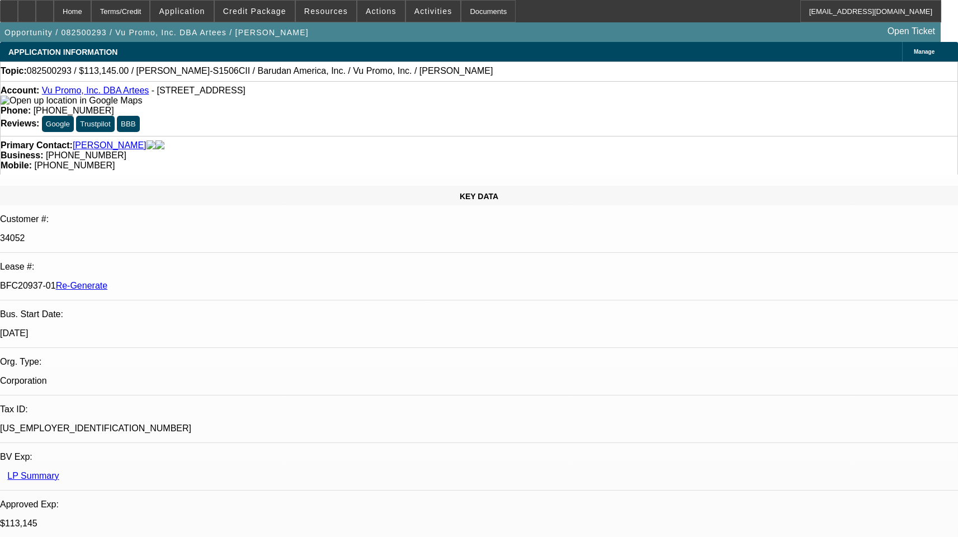
select select "0"
select select "2"
select select "0.1"
select select "4"
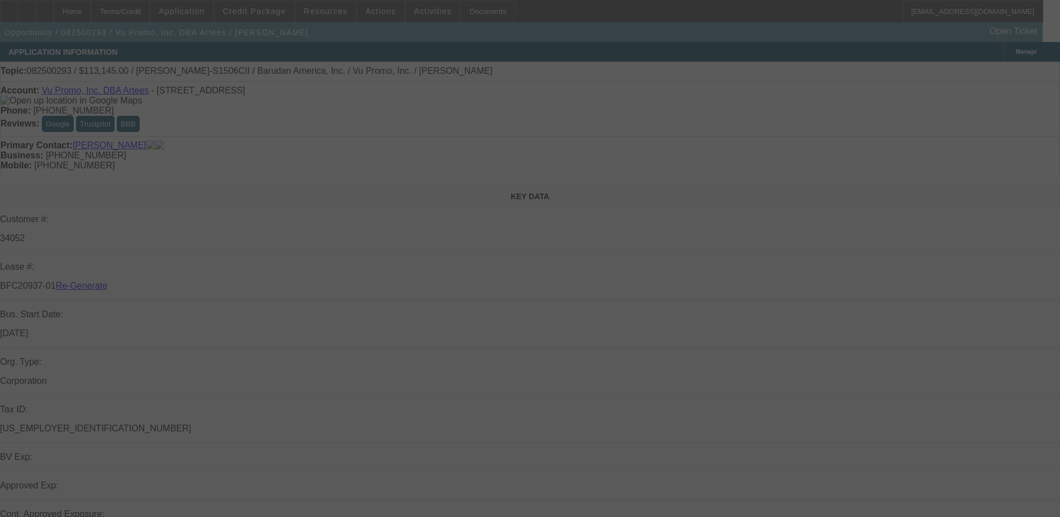
select select "3"
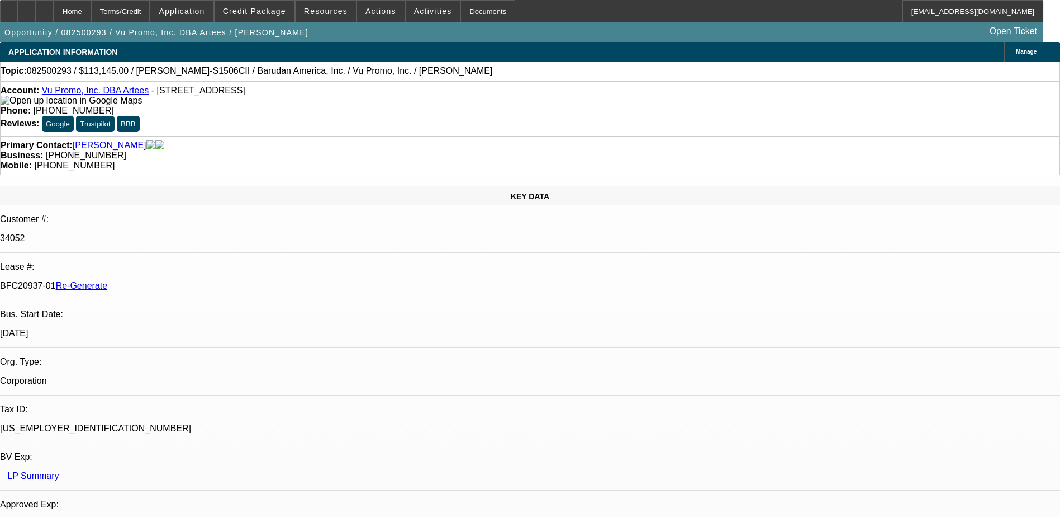
select select "0"
select select "2"
select select "0.1"
select select "4"
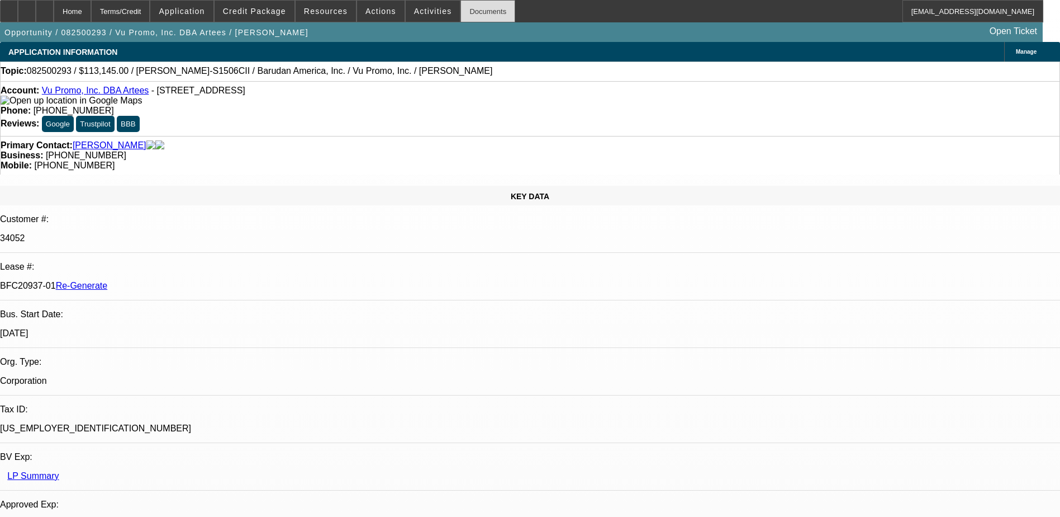
click at [464, 6] on div "Documents" at bounding box center [488, 11] width 55 height 22
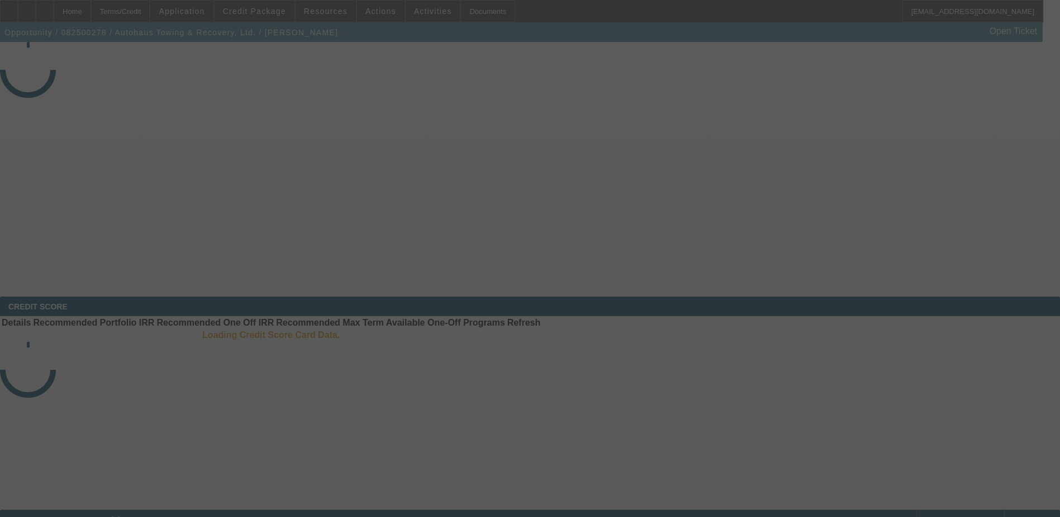
select select "4"
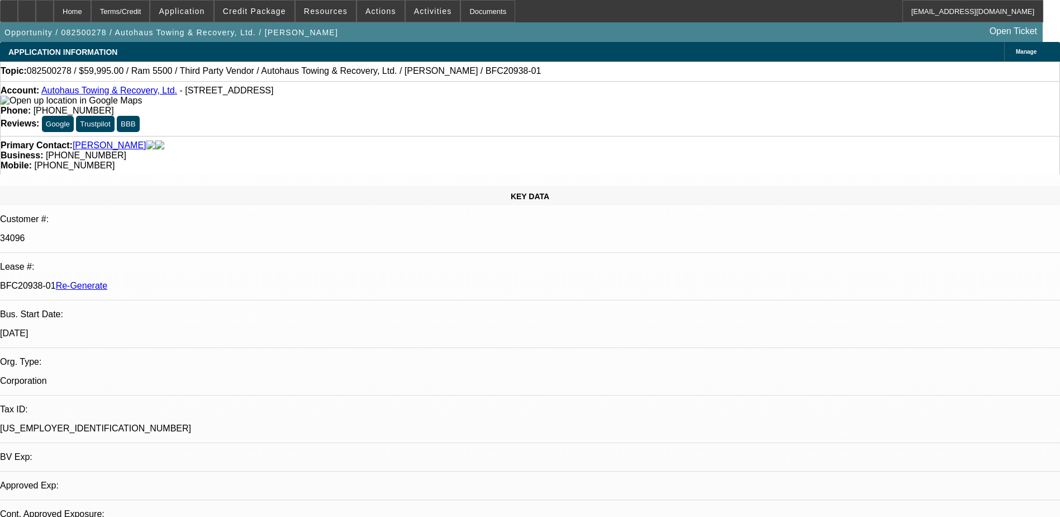
select select "0"
select select "1"
select select "2"
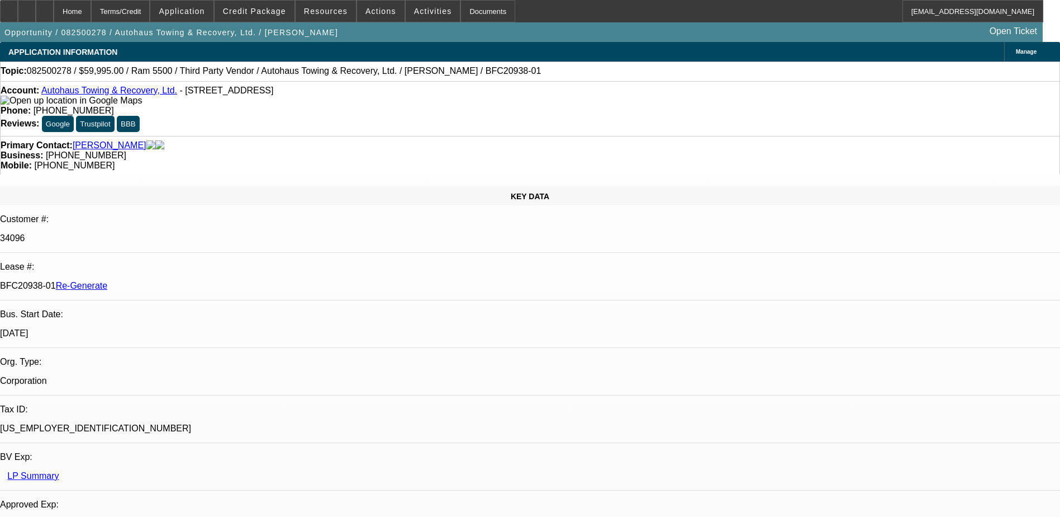
select select "6"
click at [425, 7] on span "Activities" at bounding box center [433, 11] width 38 height 9
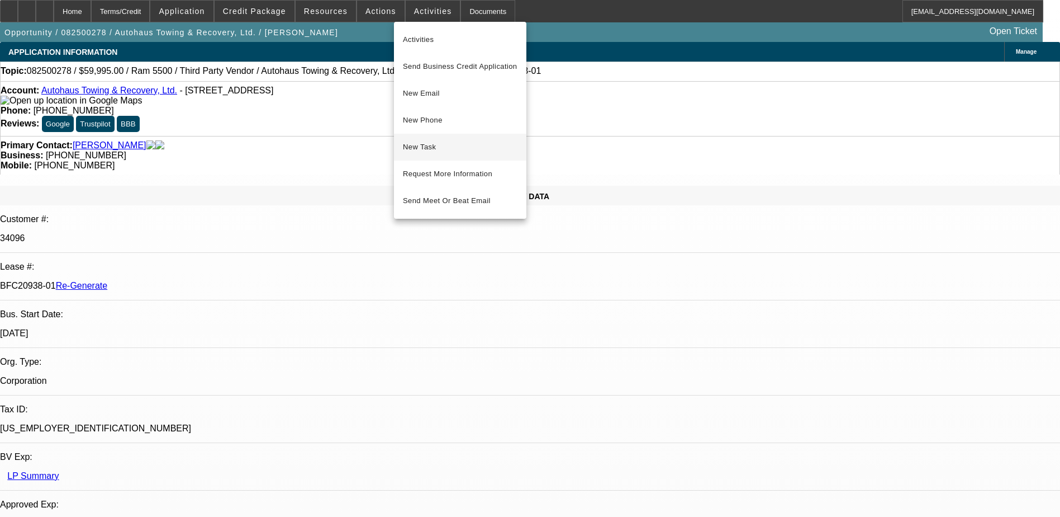
click at [418, 143] on span "New Task" at bounding box center [460, 146] width 115 height 13
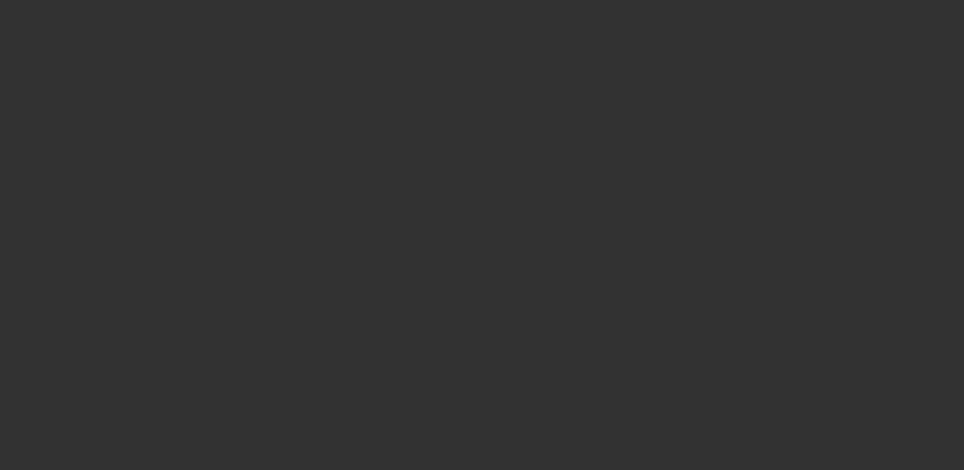
select select "3"
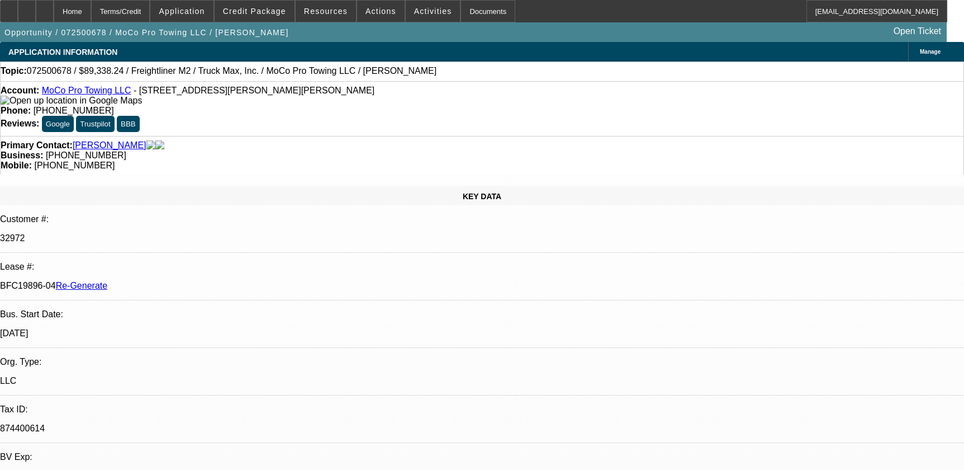
select select "0"
select select "1"
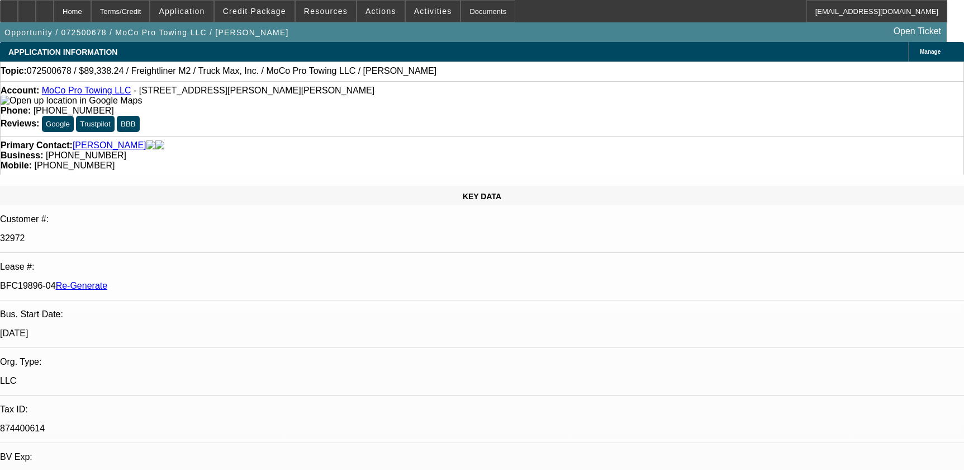
select select "6"
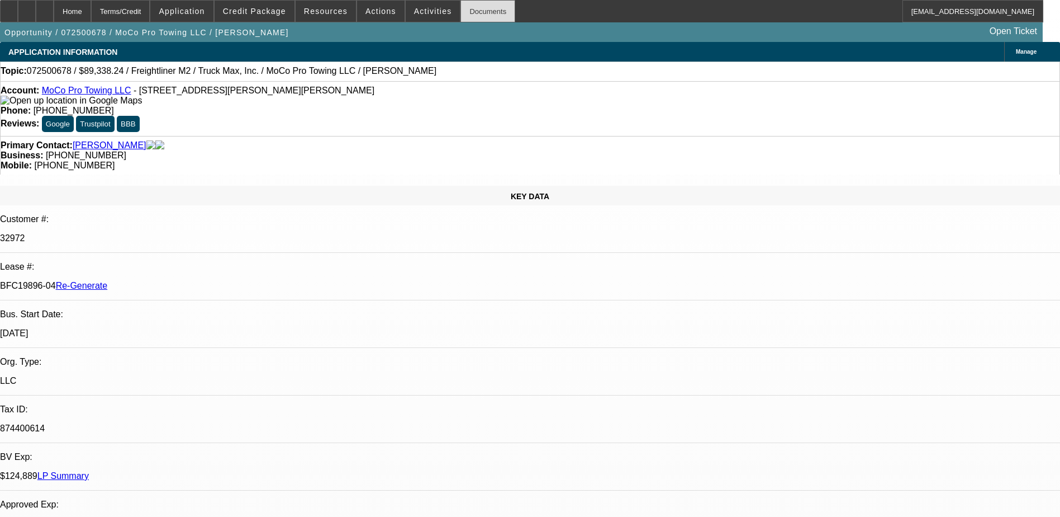
click at [472, 12] on div "Documents" at bounding box center [488, 11] width 55 height 22
click at [414, 8] on span "Activities" at bounding box center [433, 11] width 38 height 9
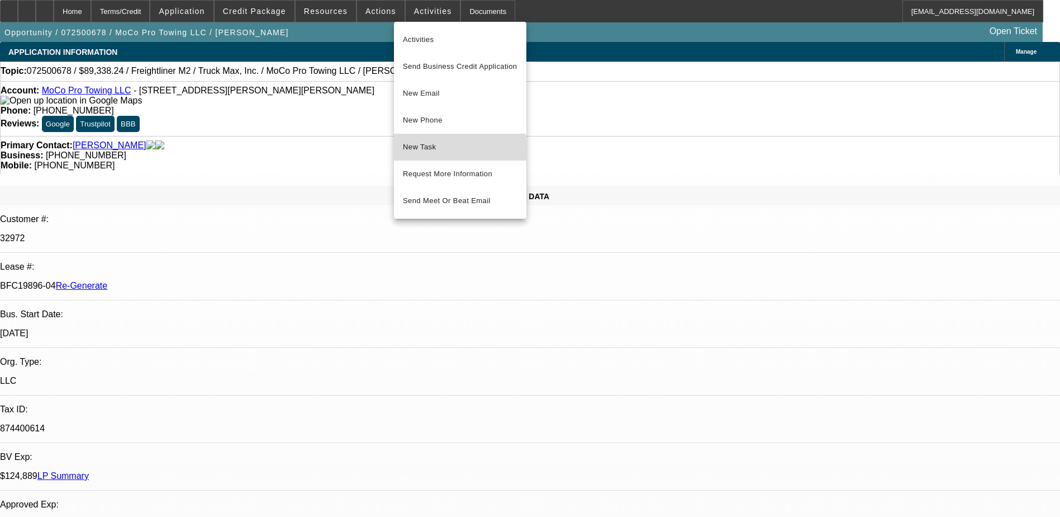
click at [431, 153] on span "New Task" at bounding box center [460, 146] width 115 height 13
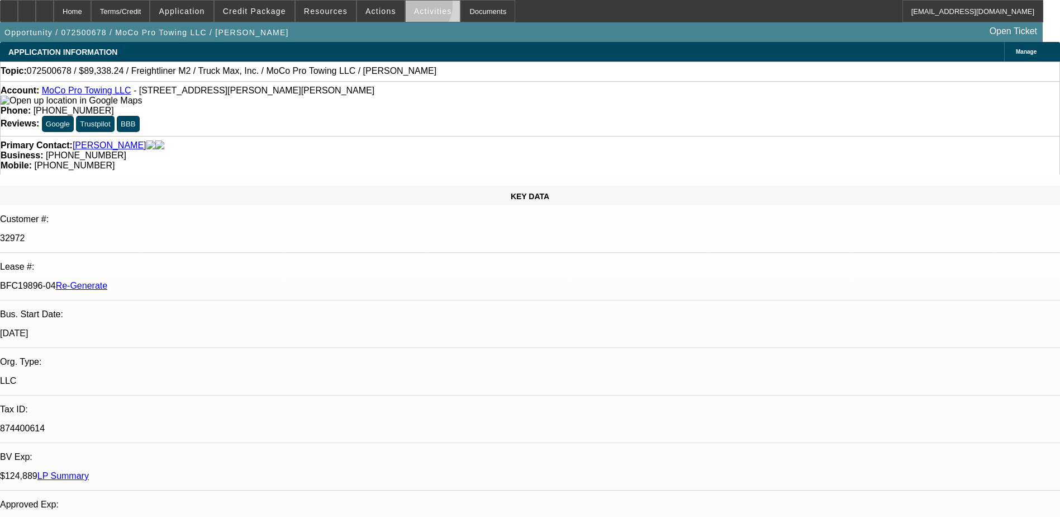
click at [414, 8] on span "Activities" at bounding box center [433, 11] width 38 height 9
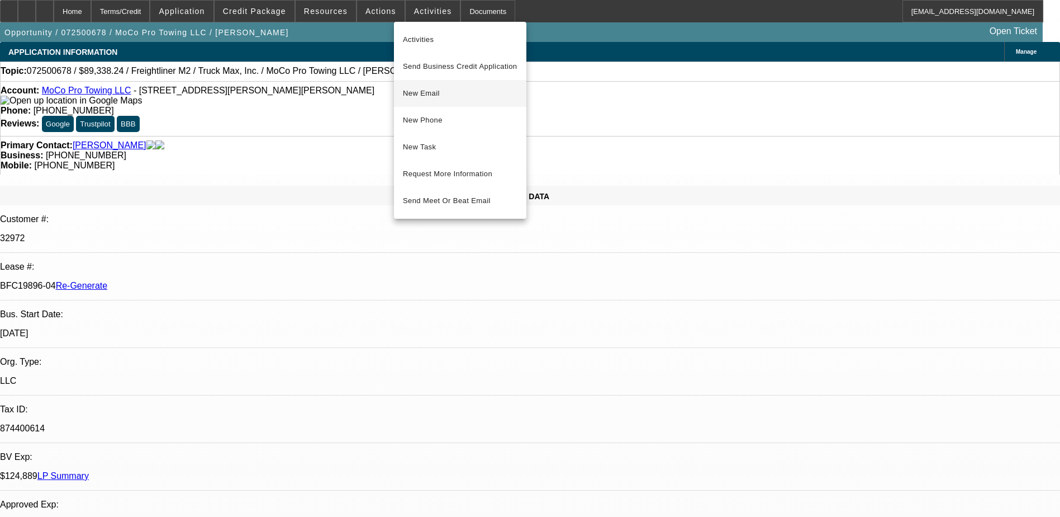
click at [426, 92] on span "New Email" at bounding box center [460, 93] width 115 height 13
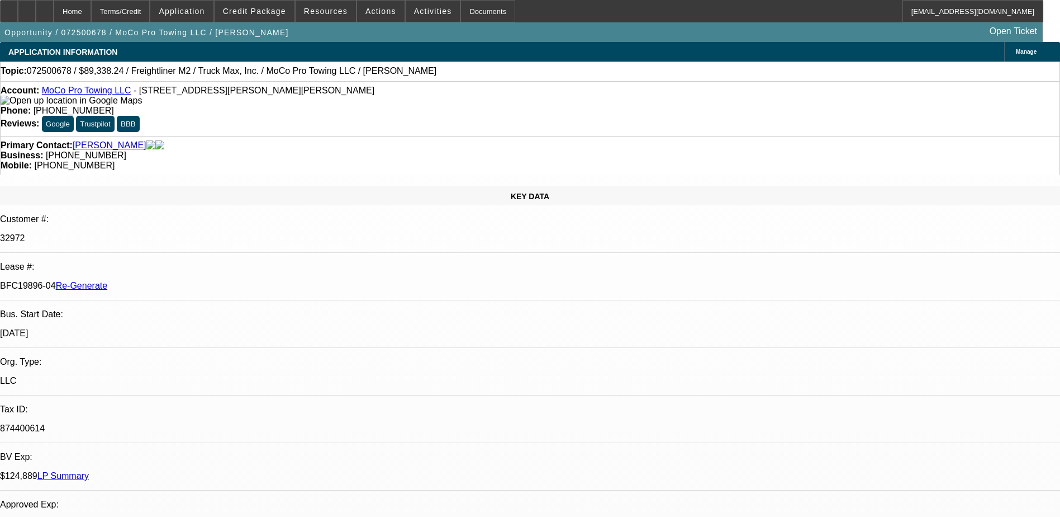
drag, startPoint x: 130, startPoint y: 189, endPoint x: 176, endPoint y: 189, distance: 45.3
click at [176, 281] on div "BFC19896-04 Re-Generate" at bounding box center [530, 286] width 1060 height 10
copy p "BFC19896-04"
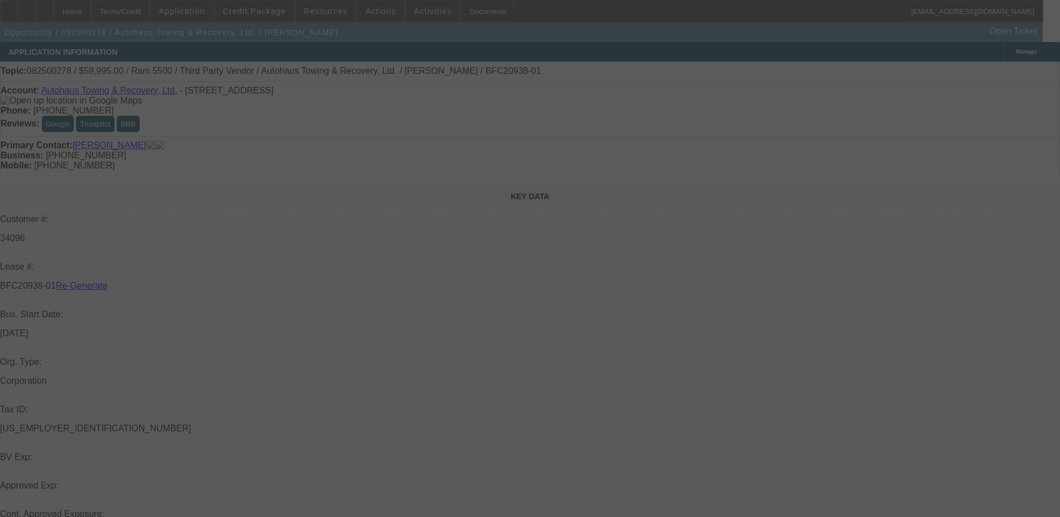
select select "4"
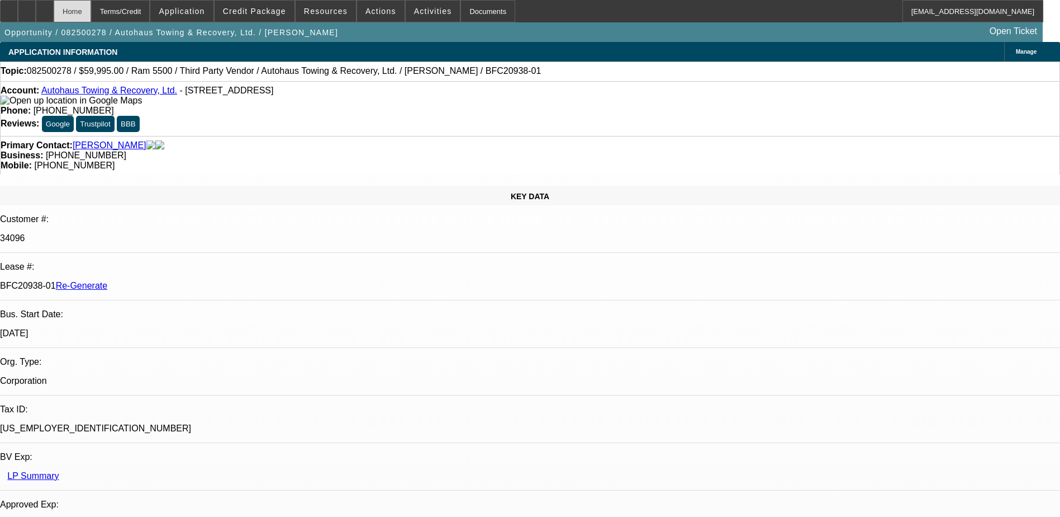
select select "0"
select select "1"
select select "2"
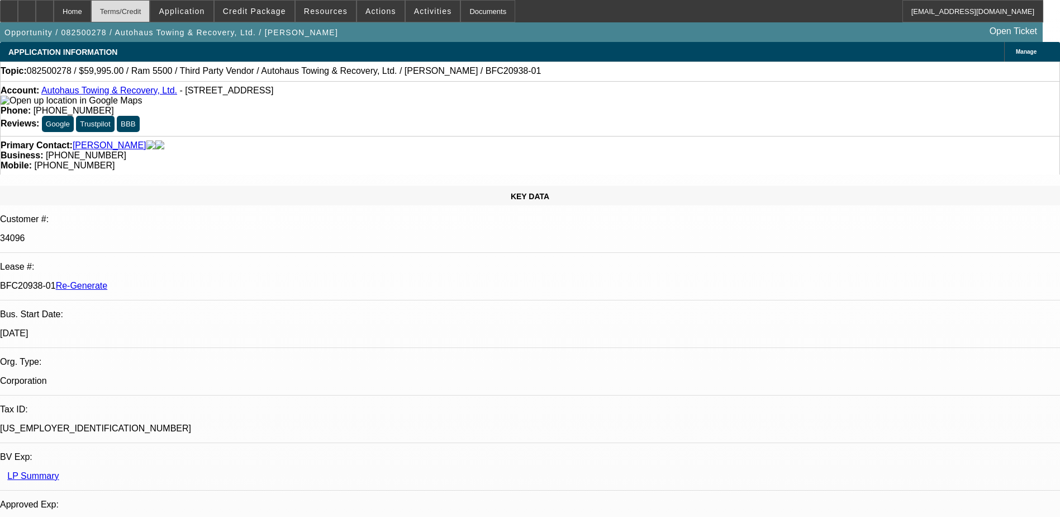
select select "6"
click at [139, 10] on div "Terms/Credit" at bounding box center [120, 11] width 59 height 22
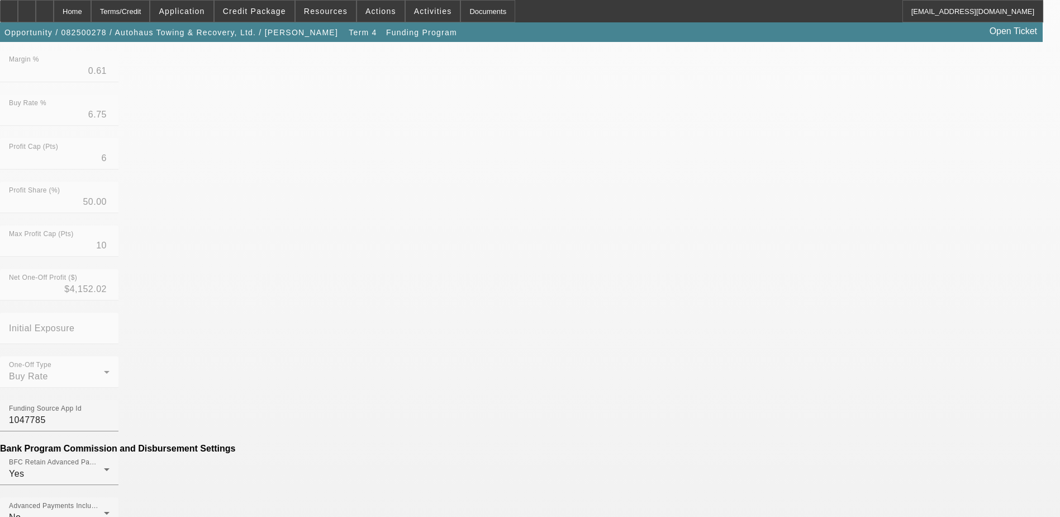
scroll to position [280, 0]
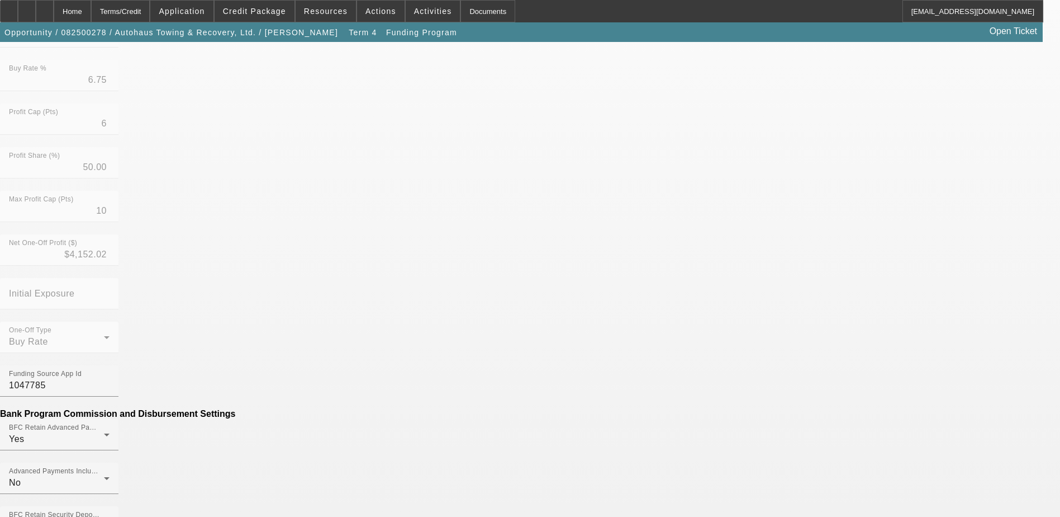
click at [411, 338] on mat-option "No" at bounding box center [449, 337] width 146 height 27
